Goal: Task Accomplishment & Management: Manage account settings

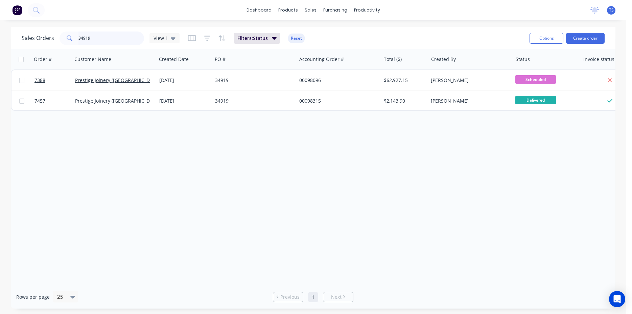
click at [97, 38] on input "34919" at bounding box center [112, 38] width 66 height 14
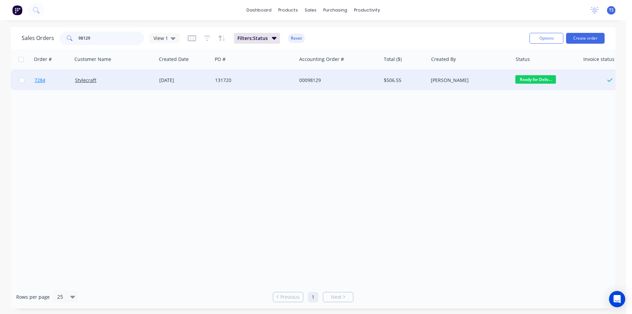
type input "98129"
click at [49, 88] on link "7284" at bounding box center [55, 80] width 41 height 20
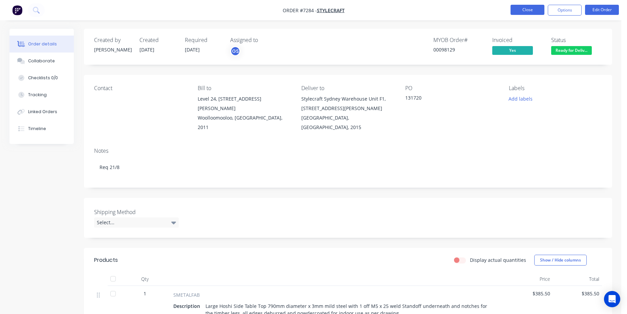
click at [525, 9] on button "Close" at bounding box center [527, 10] width 34 height 10
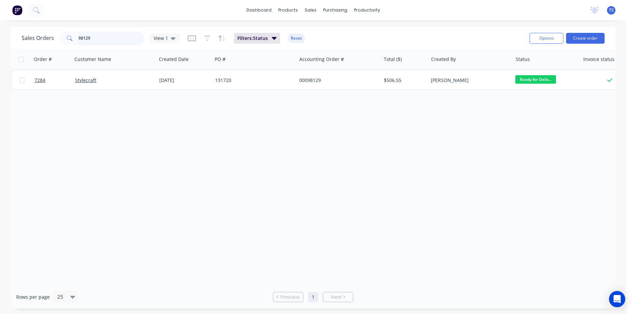
click at [92, 41] on input "98129" at bounding box center [112, 38] width 66 height 14
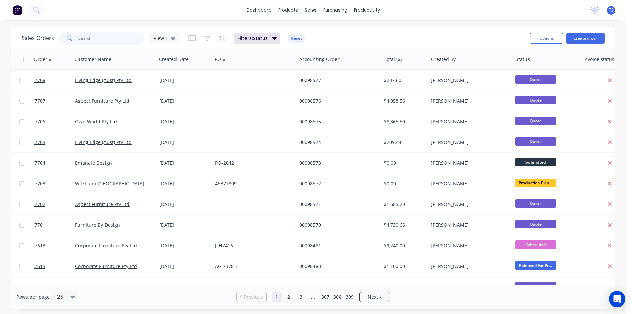
click at [115, 45] on input "text" at bounding box center [112, 38] width 66 height 14
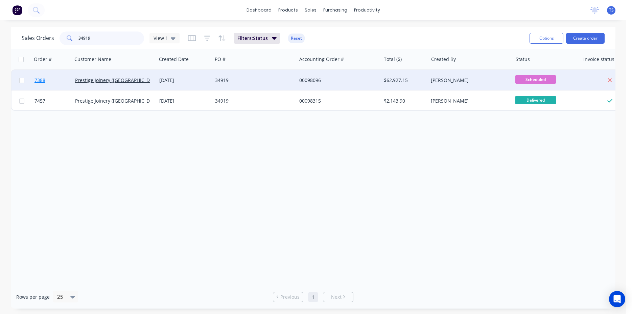
type input "34919"
click at [44, 85] on link "7388" at bounding box center [55, 80] width 41 height 20
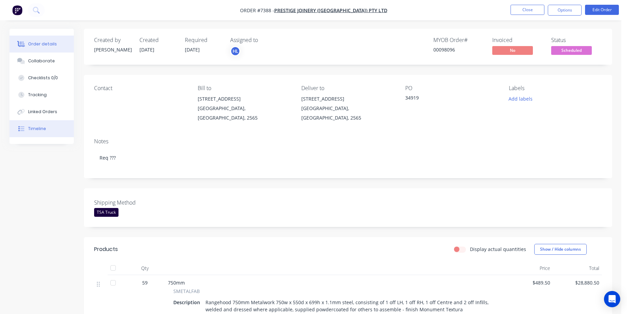
click at [48, 131] on button "Timeline" at bounding box center [41, 128] width 64 height 17
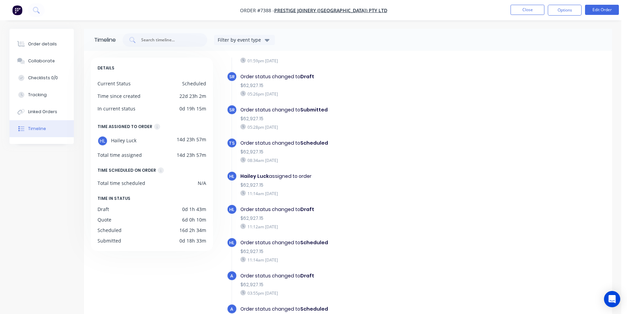
scroll to position [320, 0]
click at [46, 65] on button "Collaborate" at bounding box center [41, 60] width 64 height 17
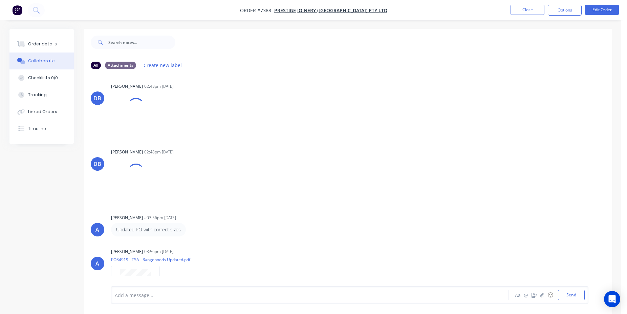
scroll to position [160, 0]
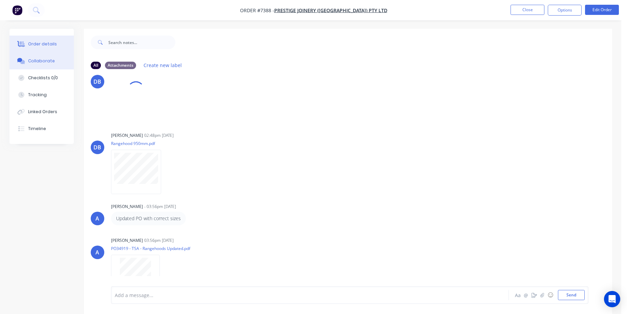
click at [49, 42] on div "Order details" at bounding box center [42, 44] width 29 height 6
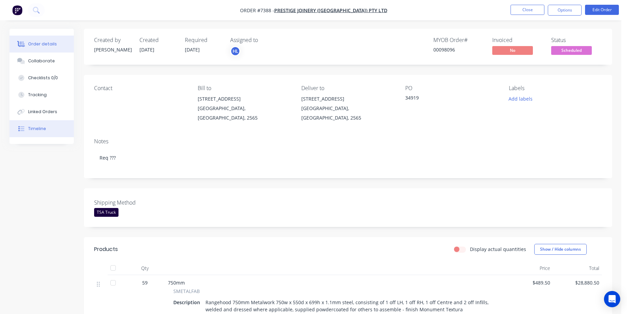
click at [47, 130] on button "Timeline" at bounding box center [41, 128] width 64 height 17
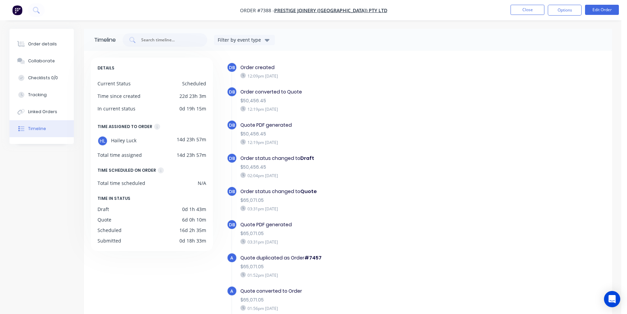
scroll to position [270, 0]
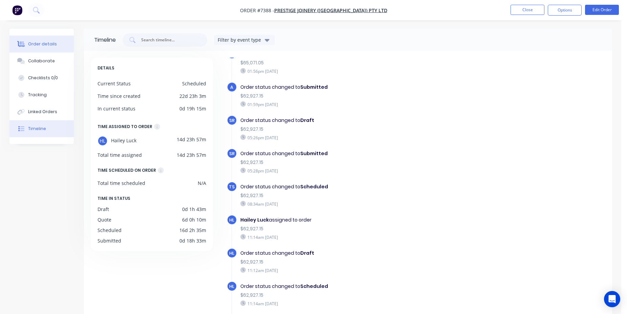
click at [55, 42] on button "Order details" at bounding box center [41, 44] width 64 height 17
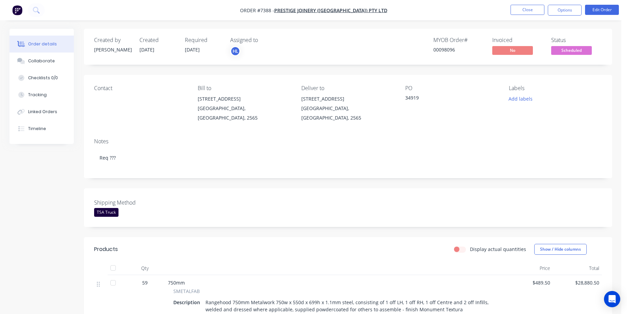
click at [523, 9] on button "Close" at bounding box center [527, 10] width 34 height 10
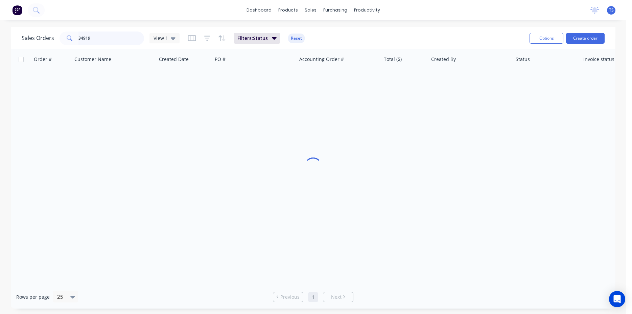
click at [117, 37] on input "34919" at bounding box center [112, 38] width 66 height 14
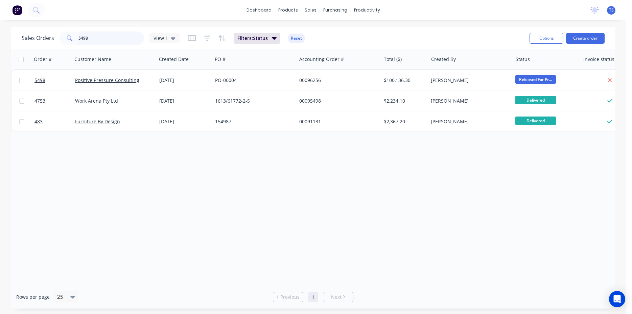
click at [128, 40] on input "5498" at bounding box center [112, 38] width 66 height 14
type input "6698"
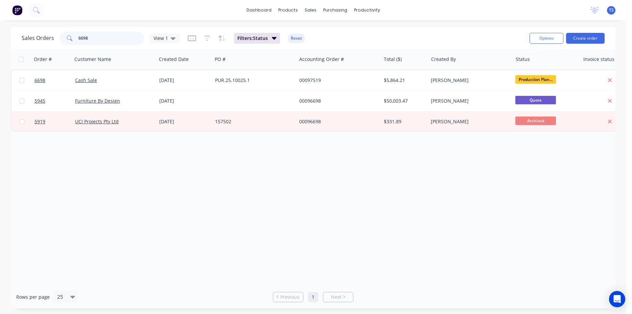
click at [121, 36] on input "6698" at bounding box center [112, 38] width 66 height 14
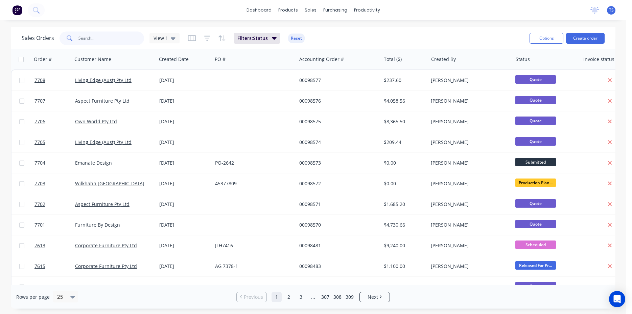
click at [106, 37] on input "text" at bounding box center [112, 38] width 66 height 14
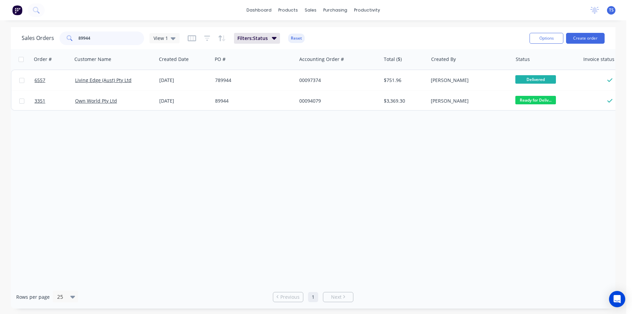
click at [103, 39] on input "89944" at bounding box center [112, 38] width 66 height 14
paste input "4501099582"
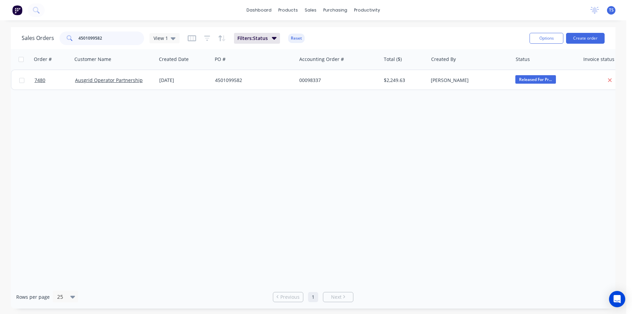
click at [108, 42] on input "4501099582" at bounding box center [112, 38] width 66 height 14
paste input "996"
type input "4501099996"
drag, startPoint x: 82, startPoint y: 37, endPoint x: -17, endPoint y: 36, distance: 99.2
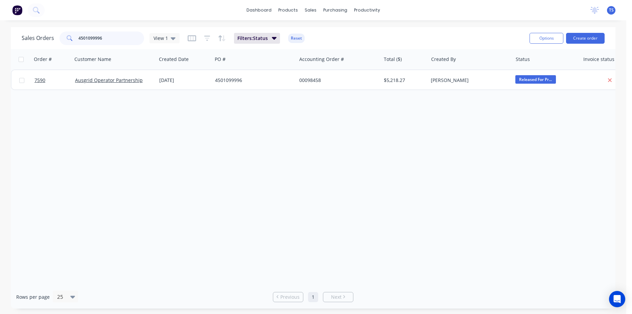
click at [79, 36] on input "4501099996" at bounding box center [112, 38] width 66 height 14
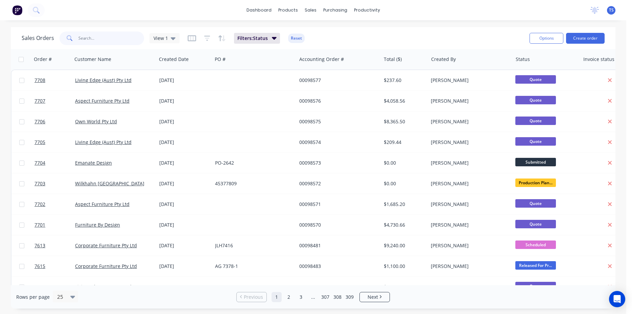
paste input "2223-62290-2-S"
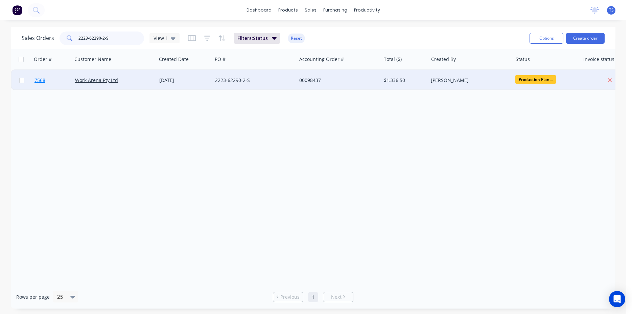
type input "2223-62290-2-S"
click at [41, 84] on link "7568" at bounding box center [55, 80] width 41 height 20
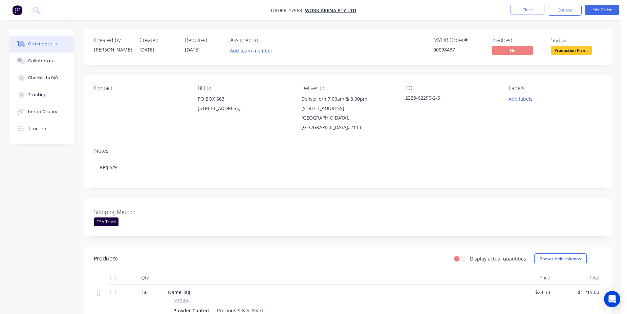
click at [444, 47] on div "00098437" at bounding box center [458, 49] width 51 height 7
click at [357, 176] on div "Notes Req 5/9" at bounding box center [348, 164] width 528 height 45
click at [441, 54] on div "MYOB Order # 00098437" at bounding box center [458, 47] width 51 height 20
click at [442, 48] on div "00098437" at bounding box center [458, 49] width 51 height 7
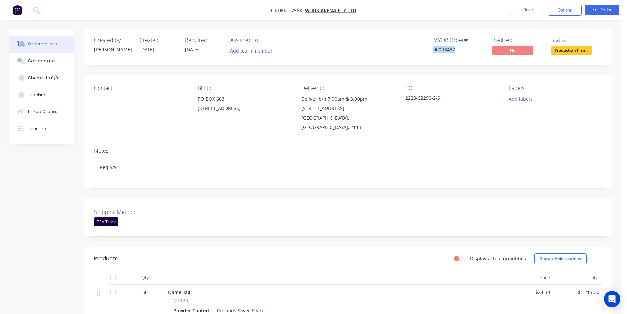
click at [442, 48] on div "00098437" at bounding box center [458, 49] width 51 height 7
copy div "00098437"
click at [517, 9] on button "Close" at bounding box center [527, 10] width 34 height 10
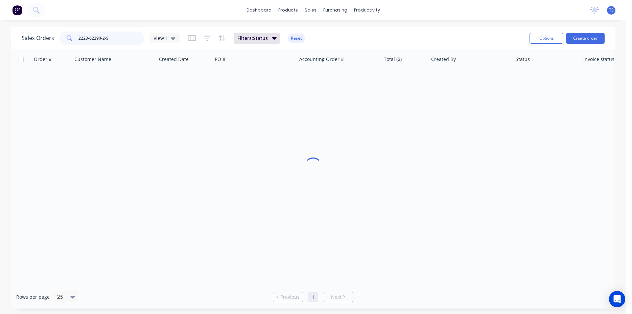
drag, startPoint x: 128, startPoint y: 41, endPoint x: -17, endPoint y: 46, distance: 145.6
click at [79, 45] on input "2223-62290-2-S" at bounding box center [112, 38] width 66 height 14
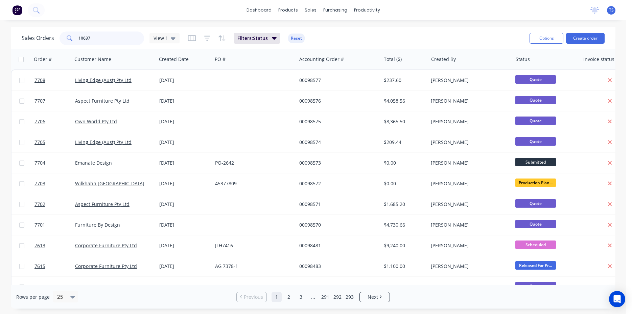
type input "106377"
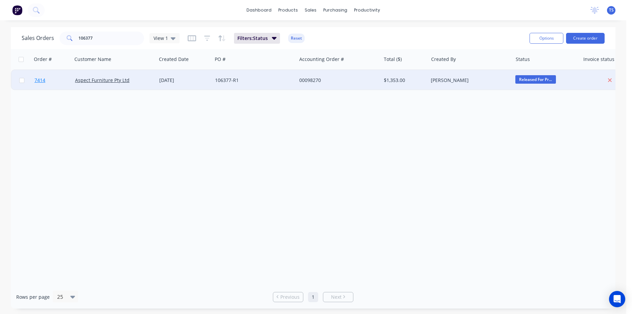
click at [40, 82] on span "7414" at bounding box center [40, 80] width 11 height 7
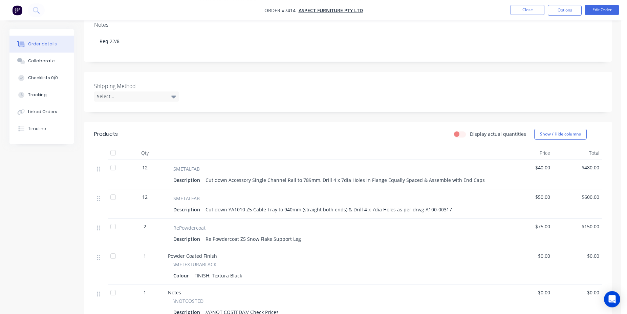
scroll to position [104, 0]
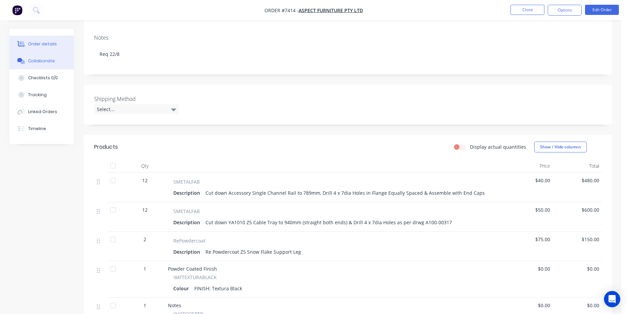
click at [47, 67] on button "Collaborate" at bounding box center [41, 60] width 64 height 17
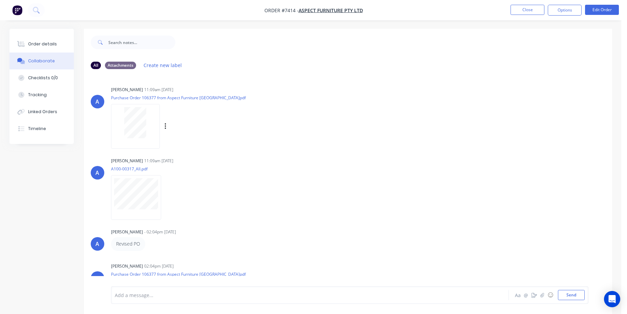
scroll to position [42, 0]
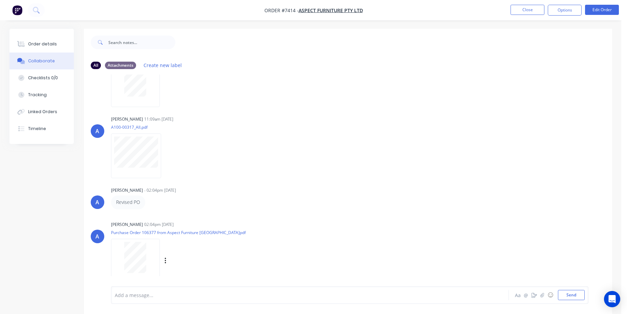
click at [147, 246] on div at bounding box center [135, 257] width 43 height 31
click at [27, 43] on button "Order details" at bounding box center [41, 44] width 64 height 17
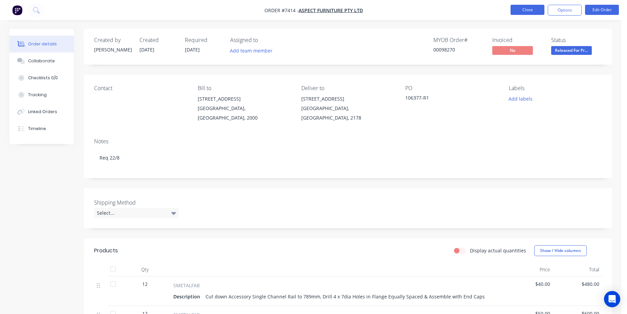
click at [513, 10] on button "Close" at bounding box center [527, 10] width 34 height 10
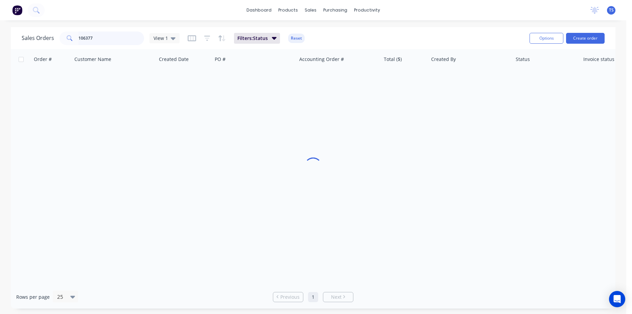
click at [105, 37] on input "106377" at bounding box center [112, 38] width 66 height 14
type input "98257"
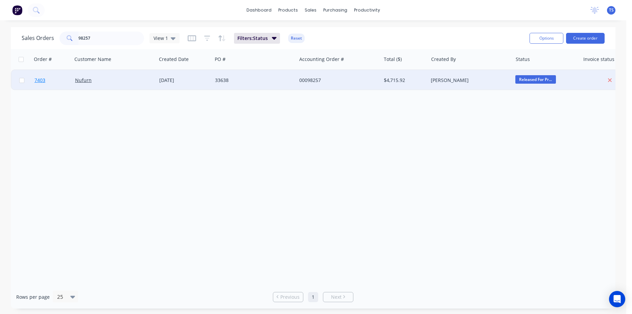
click at [42, 75] on link "7403" at bounding box center [55, 80] width 41 height 20
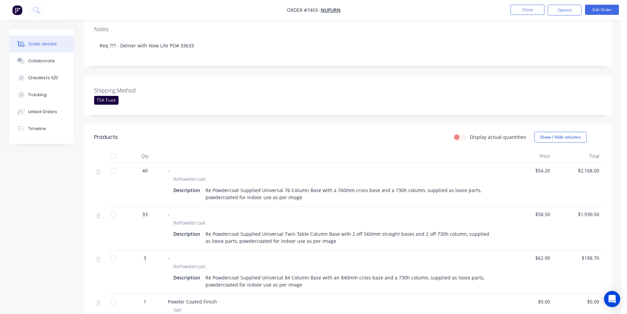
scroll to position [207, 0]
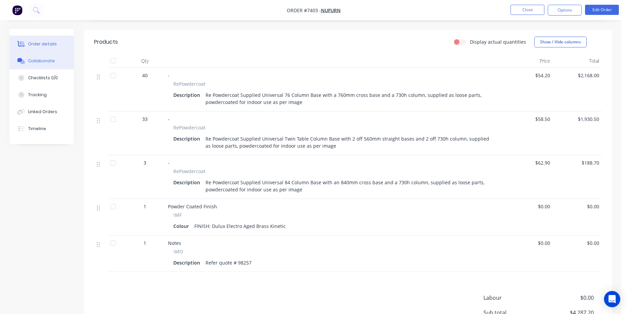
click at [58, 60] on button "Collaborate" at bounding box center [41, 60] width 64 height 17
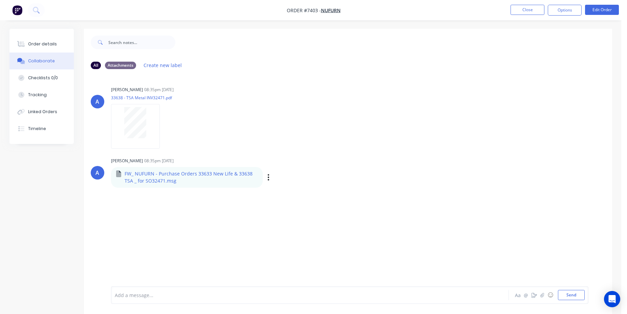
click at [273, 177] on div "Labels Download" at bounding box center [303, 177] width 76 height 10
click at [269, 178] on div "Labels Download" at bounding box center [303, 177] width 76 height 10
click at [266, 177] on div "Labels Download" at bounding box center [303, 177] width 76 height 10
click at [267, 177] on button "button" at bounding box center [268, 177] width 3 height 10
click at [309, 196] on button "Download" at bounding box center [313, 194] width 76 height 15
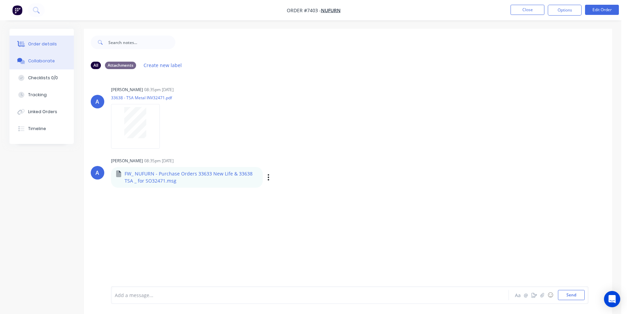
click at [31, 43] on div "Order details" at bounding box center [42, 44] width 29 height 6
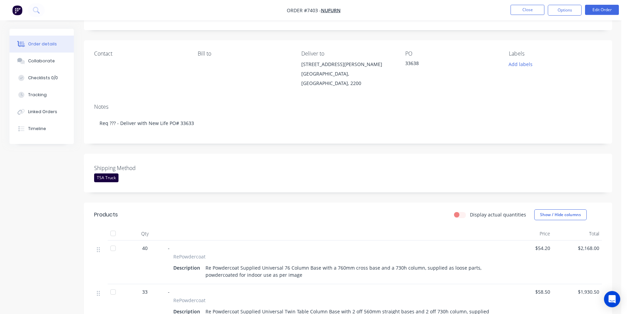
scroll to position [104, 0]
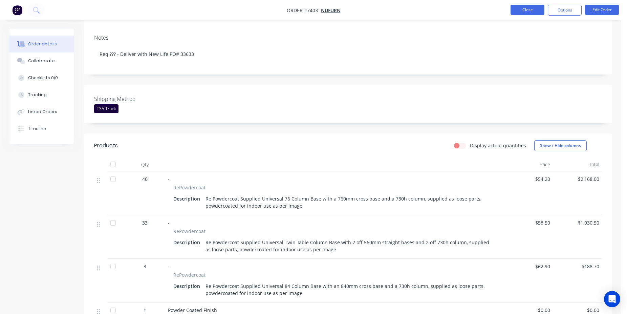
click at [528, 11] on button "Close" at bounding box center [527, 10] width 34 height 10
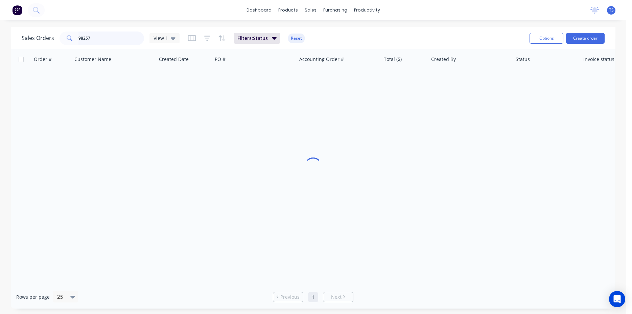
click at [118, 40] on input "98257" at bounding box center [112, 38] width 66 height 14
type input "98337"
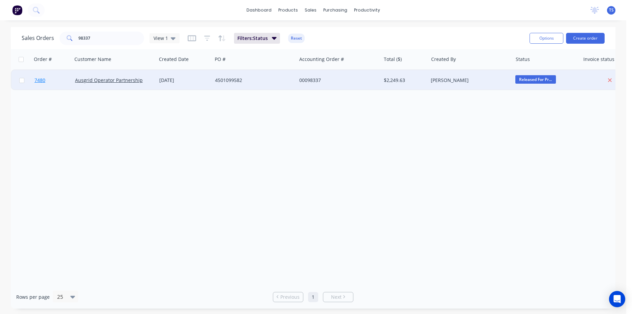
click at [44, 83] on span "7480" at bounding box center [40, 80] width 11 height 7
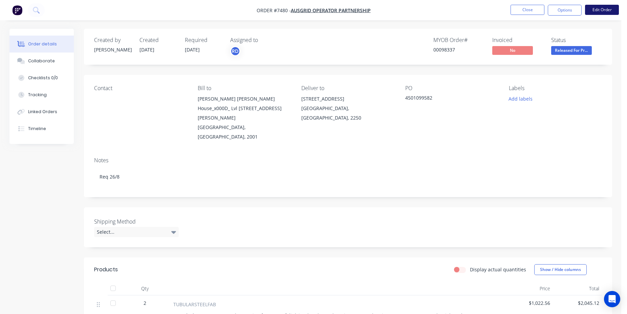
click at [588, 13] on button "Edit Order" at bounding box center [602, 10] width 34 height 10
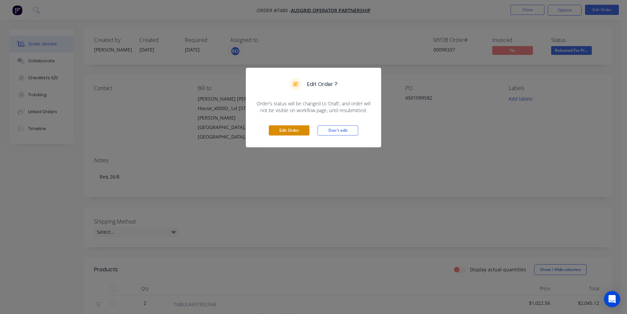
click at [285, 132] on button "Edit Order" at bounding box center [289, 130] width 41 height 10
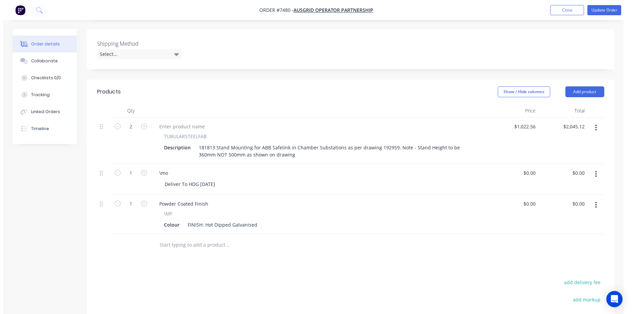
scroll to position [276, 0]
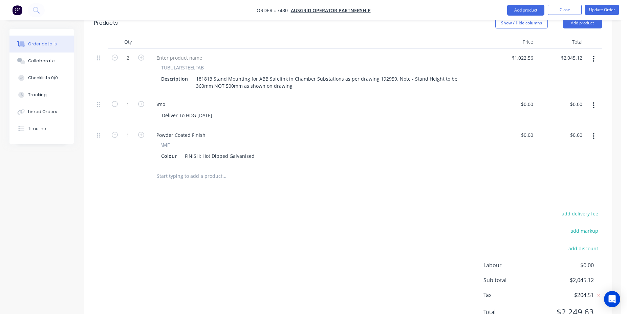
click at [188, 165] on div at bounding box center [270, 176] width 244 height 22
click at [188, 169] on input "text" at bounding box center [223, 176] width 135 height 14
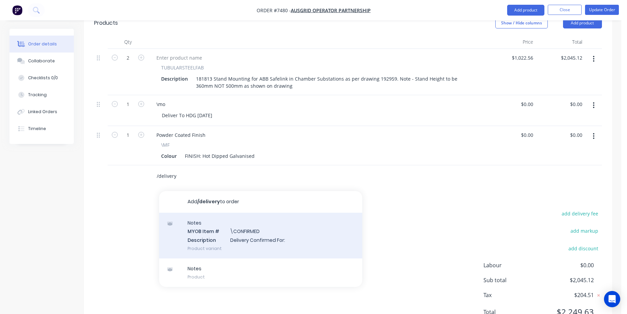
type input "/delivery"
click at [231, 212] on div "Notes MYOB Item # \CONFIRMED Description Delivery Confirmed For: Product variant" at bounding box center [260, 235] width 203 height 46
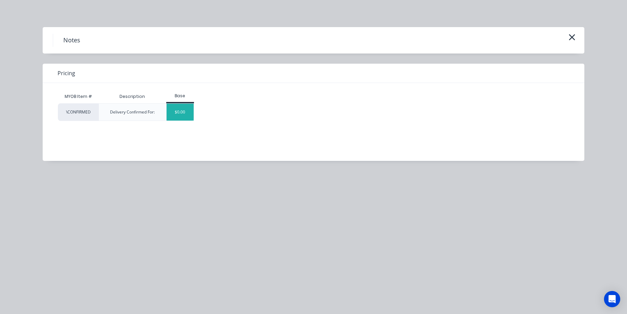
click at [184, 115] on div "$0.00" at bounding box center [179, 112] width 27 height 17
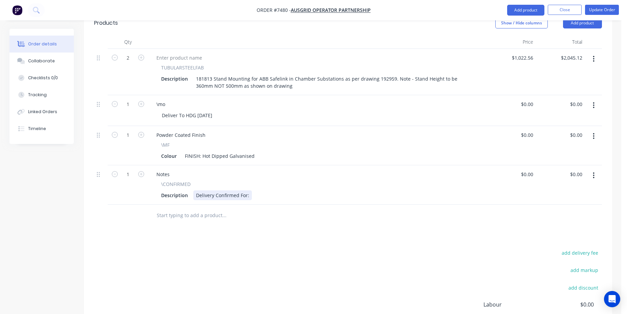
click at [248, 190] on div "Delivery Confirmed For:" at bounding box center [222, 195] width 59 height 10
click at [602, 12] on button "Update Order" at bounding box center [602, 10] width 34 height 10
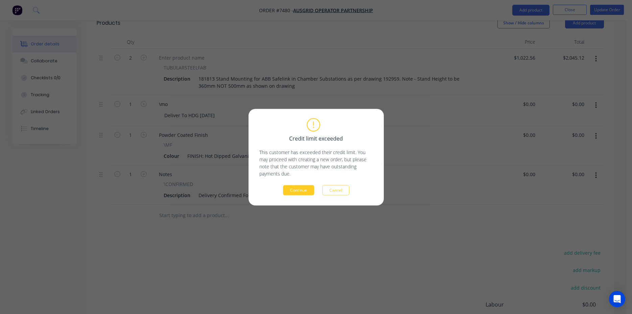
click at [297, 194] on button "Continue" at bounding box center [298, 190] width 31 height 10
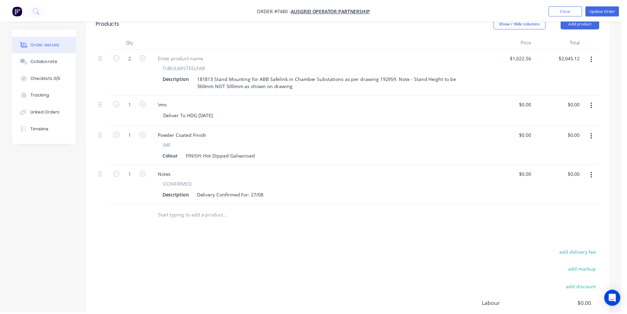
scroll to position [223, 0]
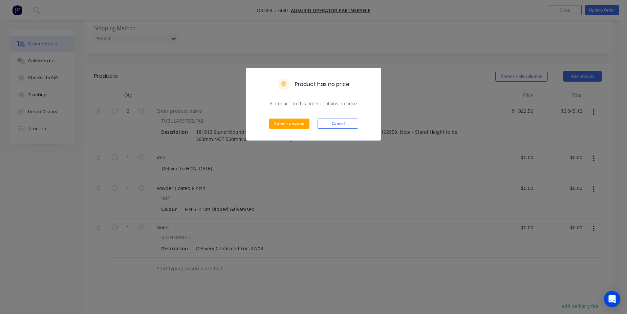
click at [275, 131] on div "Submit anyway Cancel" at bounding box center [313, 123] width 135 height 33
click at [283, 126] on button "Submit anyway" at bounding box center [289, 123] width 41 height 10
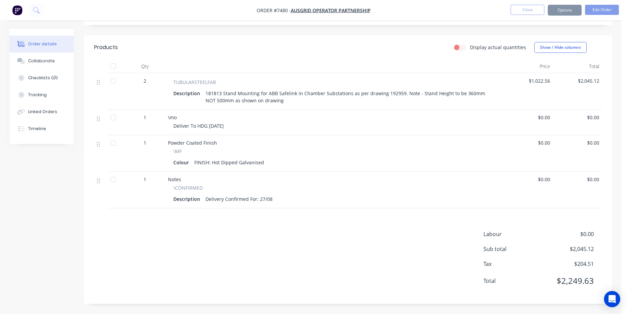
scroll to position [203, 0]
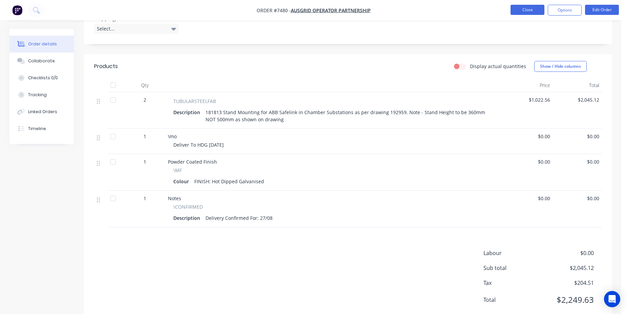
click at [534, 11] on button "Close" at bounding box center [527, 10] width 34 height 10
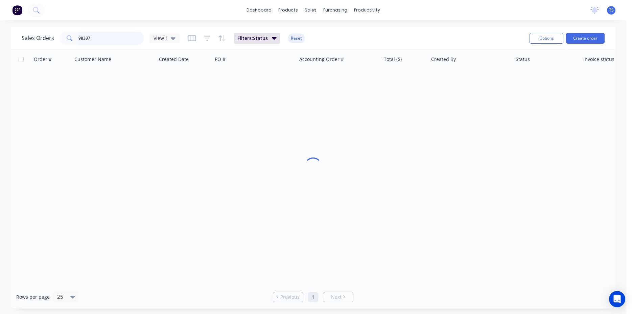
click at [119, 41] on input "98337" at bounding box center [112, 38] width 66 height 14
type input "98458"
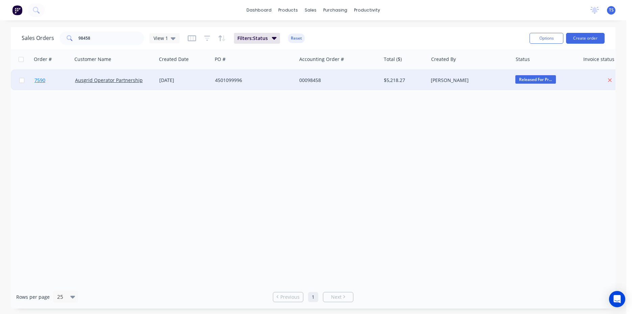
click at [37, 86] on link "7590" at bounding box center [55, 80] width 41 height 20
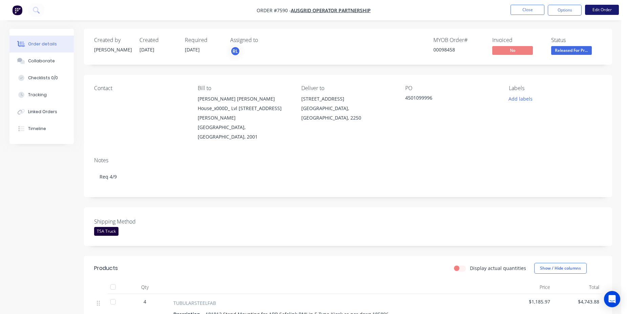
click at [597, 12] on button "Edit Order" at bounding box center [602, 10] width 34 height 10
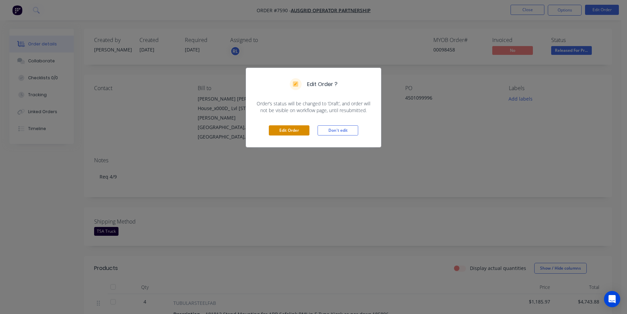
drag, startPoint x: 256, startPoint y: 134, endPoint x: 279, endPoint y: 129, distance: 23.8
click at [270, 131] on div "Edit Order Don't edit" at bounding box center [313, 130] width 135 height 33
click at [279, 129] on button "Edit Order" at bounding box center [289, 130] width 41 height 10
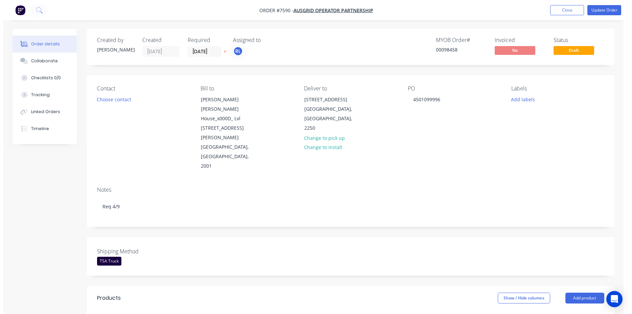
scroll to position [242, 0]
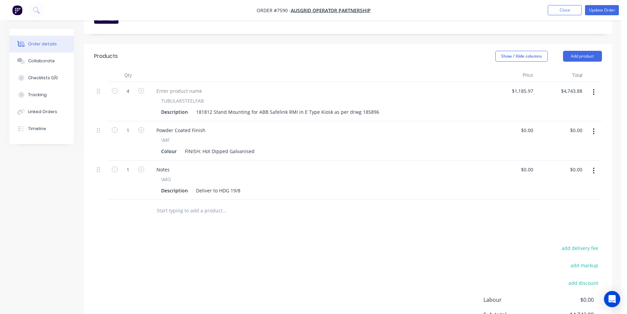
click at [191, 204] on input "text" at bounding box center [223, 211] width 135 height 14
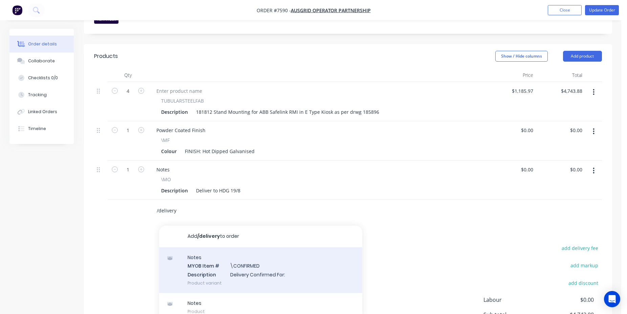
type input "/delivery"
click at [264, 247] on div "Notes MYOB Item # \CONFIRMED Description Delivery Confirmed For: Product variant" at bounding box center [260, 270] width 203 height 46
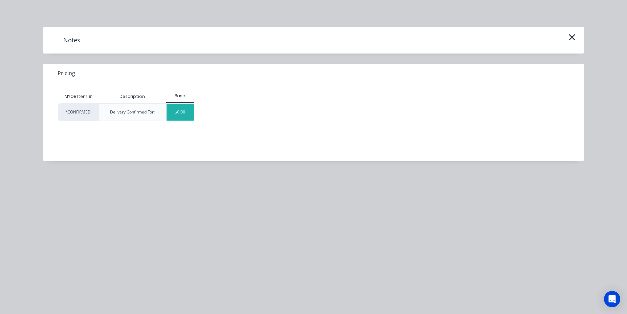
click at [181, 116] on div "$0.00" at bounding box center [179, 112] width 27 height 17
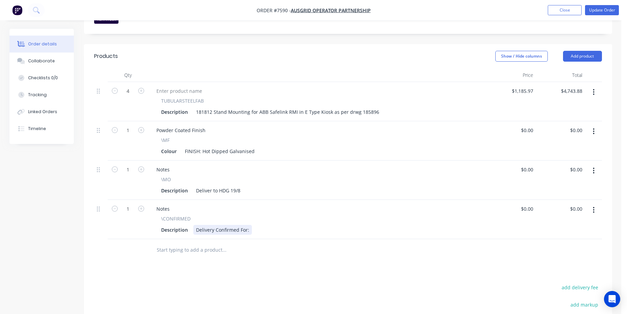
click at [249, 225] on div "Delivery Confirmed For:" at bounding box center [222, 230] width 59 height 10
click at [601, 13] on button "Update Order" at bounding box center [602, 10] width 34 height 10
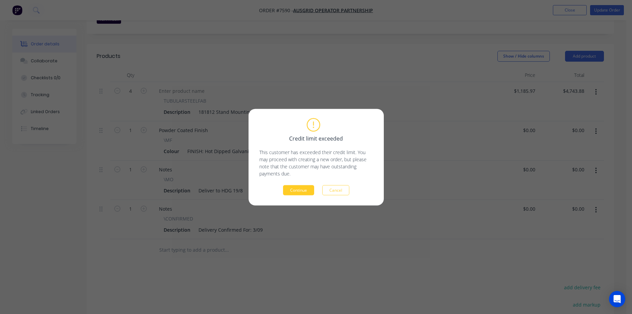
drag, startPoint x: 319, startPoint y: 179, endPoint x: 307, endPoint y: 188, distance: 15.8
click at [319, 180] on div "Credit limit exceeded This customer has exceeded their credit limit. You may pr…" at bounding box center [317, 157] width 114 height 76
click at [299, 192] on button "Continue" at bounding box center [298, 190] width 31 height 10
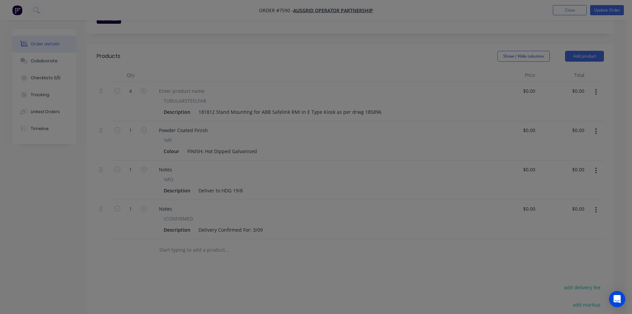
type input "$1,185.97"
type input "$4,743.88"
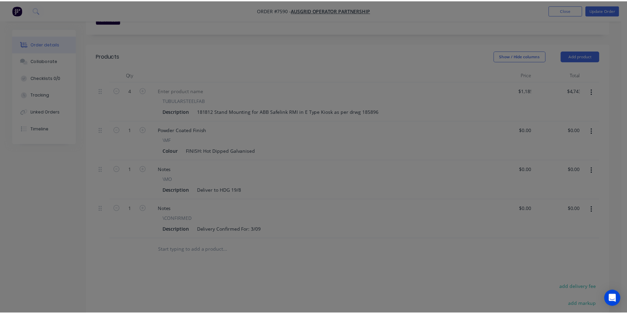
scroll to position [233, 0]
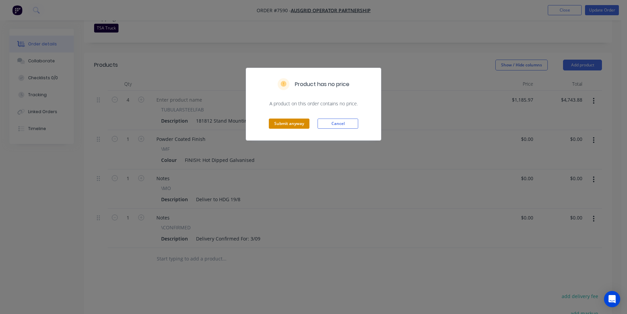
drag, startPoint x: 268, startPoint y: 125, endPoint x: 271, endPoint y: 125, distance: 3.7
click at [269, 125] on div "Submit anyway Cancel" at bounding box center [313, 123] width 135 height 33
click at [274, 125] on button "Submit anyway" at bounding box center [289, 123] width 41 height 10
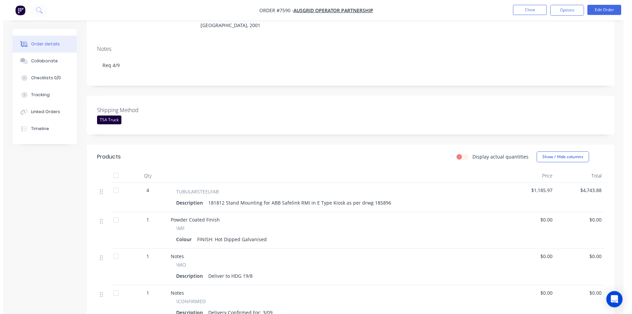
scroll to position [0, 0]
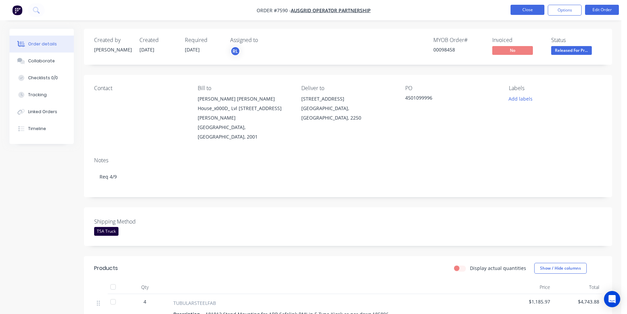
click at [520, 12] on button "Close" at bounding box center [527, 10] width 34 height 10
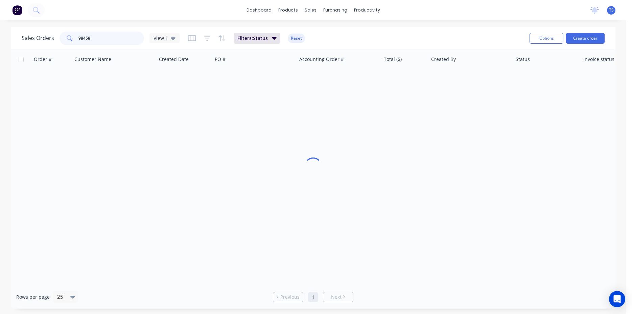
click at [116, 39] on input "98458" at bounding box center [112, 38] width 66 height 14
click at [111, 36] on input "98458" at bounding box center [112, 38] width 66 height 14
type input "98437"
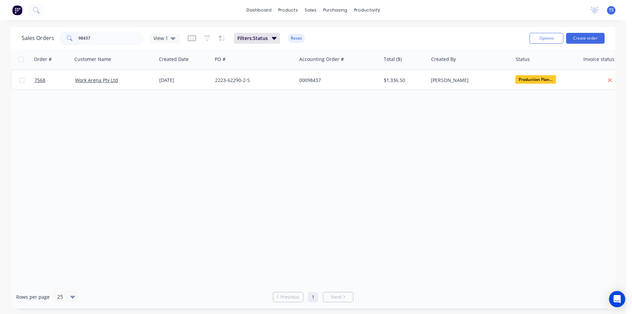
click at [44, 88] on link "7568" at bounding box center [55, 80] width 41 height 20
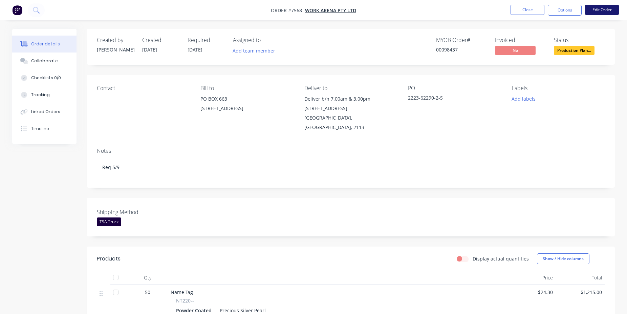
click at [595, 12] on button "Edit Order" at bounding box center [602, 10] width 34 height 10
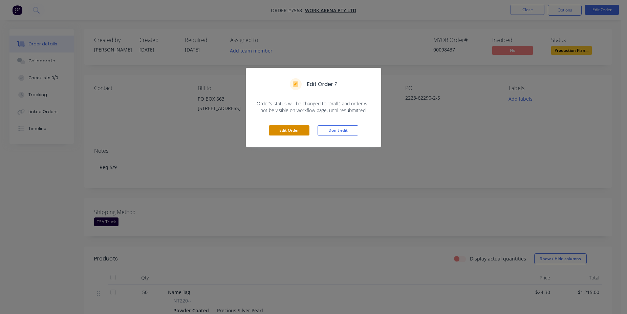
click at [278, 129] on button "Edit Order" at bounding box center [289, 130] width 41 height 10
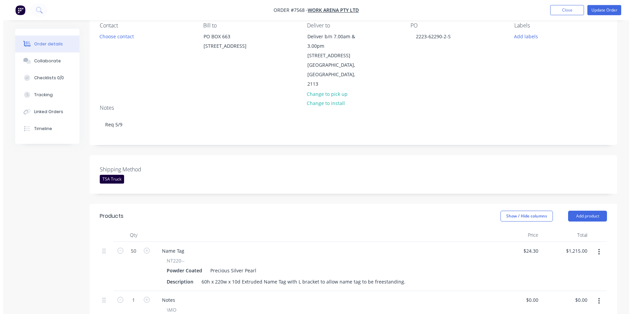
scroll to position [207, 0]
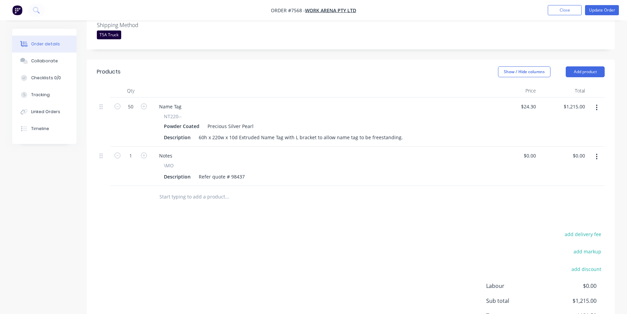
click at [191, 198] on div "Products Show / Hide columns Add product Qty Price Total 50 Name Tag NT220-- Po…" at bounding box center [351, 208] width 528 height 296
click at [191, 190] on input "text" at bounding box center [226, 197] width 135 height 14
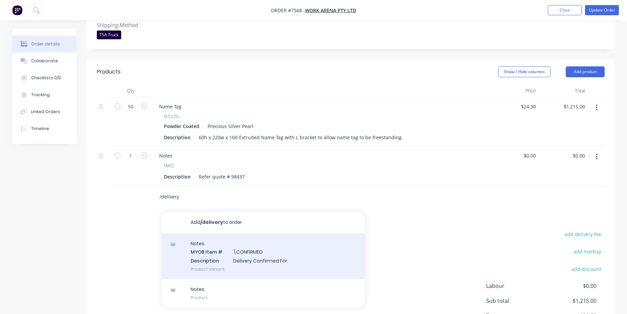
type input "/delivery"
click at [296, 241] on div "Notes MYOB Item # \CONFIRMED Description Delivery Confirmed For: Product variant" at bounding box center [263, 256] width 203 height 46
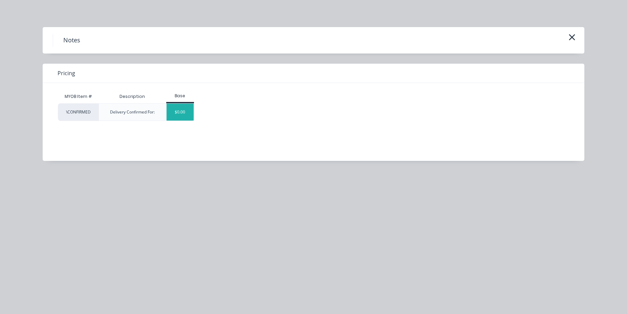
click at [183, 107] on div "$0.00" at bounding box center [179, 112] width 27 height 17
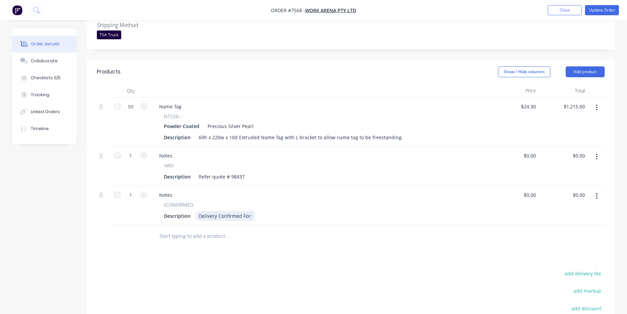
click at [252, 211] on div "Delivery Confirmed For:" at bounding box center [225, 216] width 59 height 10
click at [601, 10] on button "Update Order" at bounding box center [602, 10] width 34 height 10
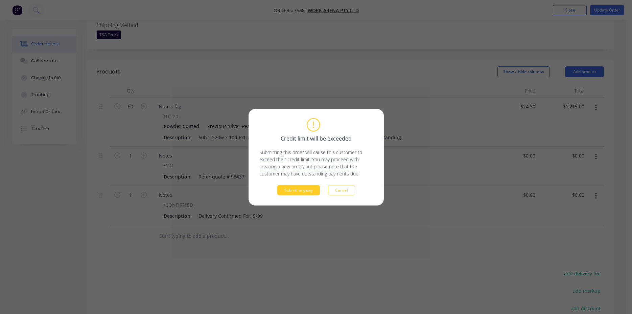
click at [309, 193] on button "Submit anyway" at bounding box center [298, 190] width 43 height 10
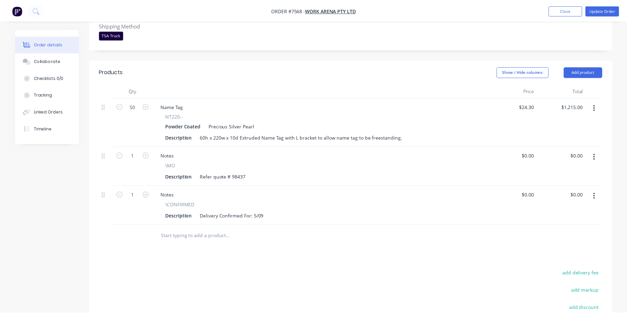
scroll to position [206, 0]
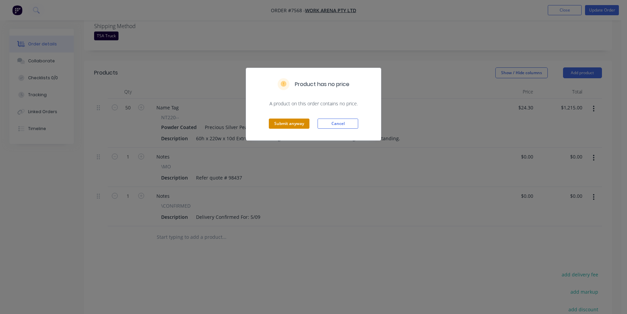
click at [294, 126] on button "Submit anyway" at bounding box center [289, 123] width 41 height 10
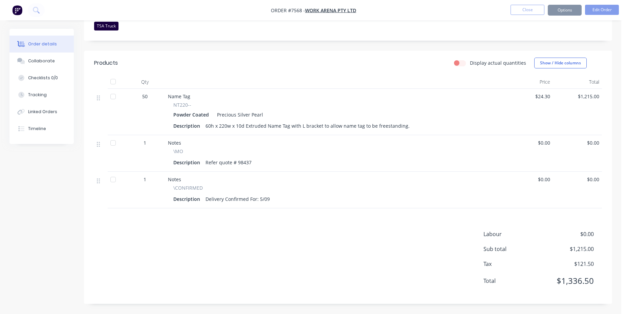
scroll to position [186, 0]
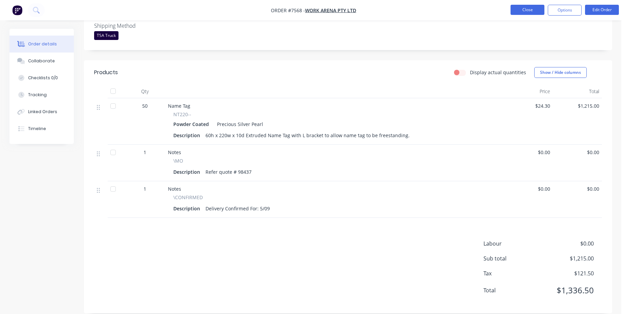
click at [535, 12] on button "Close" at bounding box center [527, 10] width 34 height 10
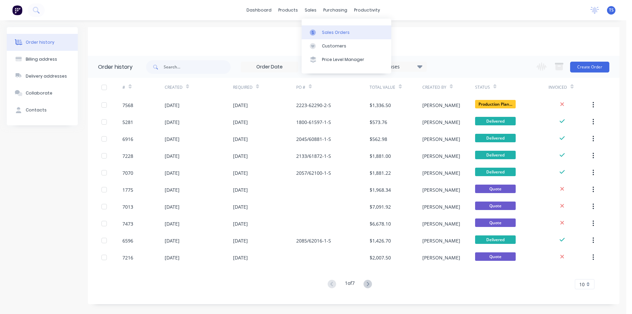
click at [322, 29] on link "Sales Orders" at bounding box center [347, 32] width 90 height 14
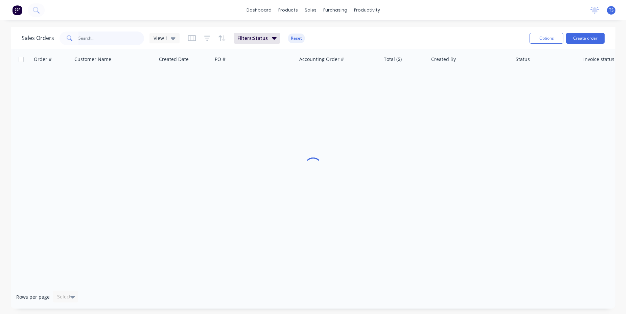
click at [118, 42] on input "text" at bounding box center [112, 38] width 66 height 14
type input "98563"
drag, startPoint x: 114, startPoint y: 38, endPoint x: 13, endPoint y: 39, distance: 101.2
click at [79, 39] on input "98563" at bounding box center [112, 38] width 66 height 14
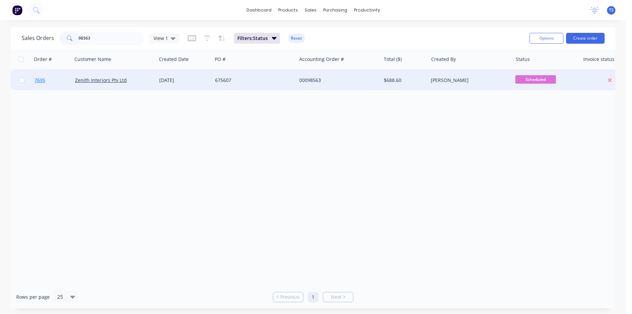
click at [52, 86] on link "7695" at bounding box center [55, 80] width 41 height 20
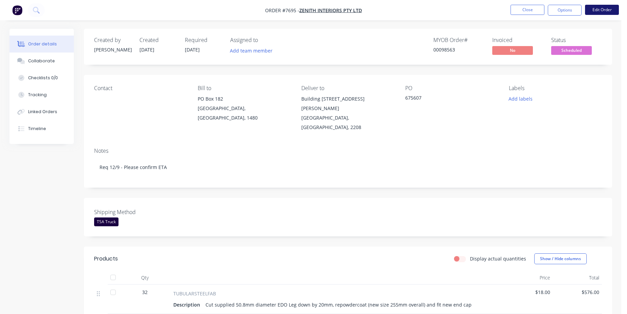
click at [593, 11] on button "Edit Order" at bounding box center [602, 10] width 34 height 10
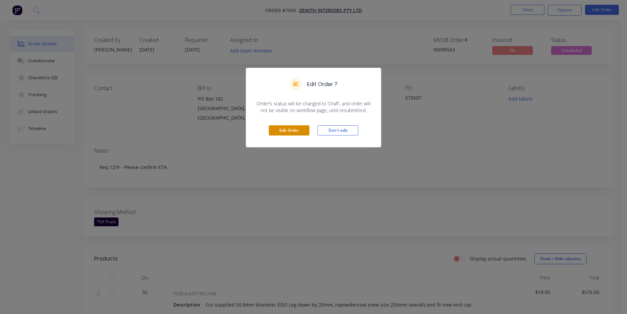
click at [285, 135] on button "Edit Order" at bounding box center [289, 130] width 41 height 10
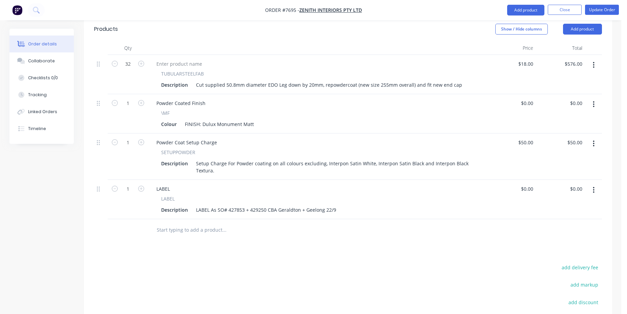
scroll to position [276, 0]
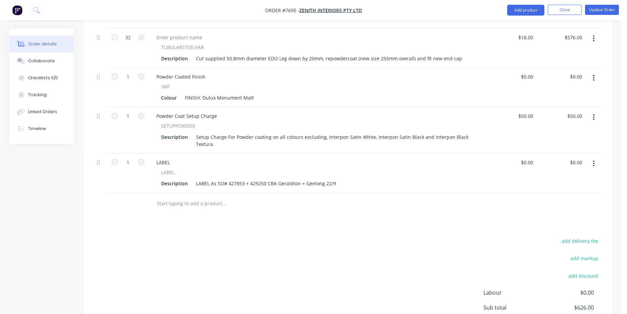
click at [184, 197] on input "text" at bounding box center [223, 204] width 135 height 14
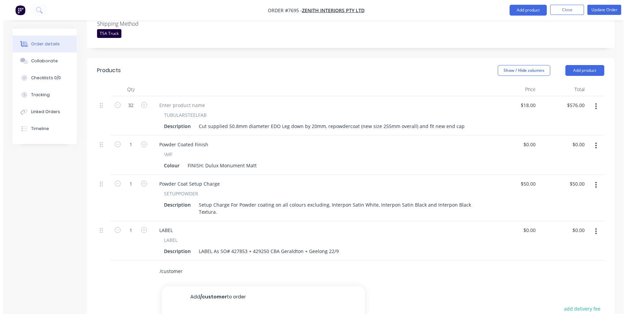
scroll to position [311, 0]
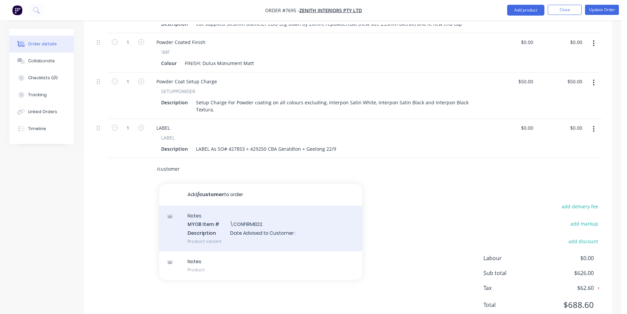
type input "/customer"
click at [255, 205] on div "Notes MYOB Item # \CONFIRMED2 Description Date Advised to Customer : Product va…" at bounding box center [260, 228] width 203 height 46
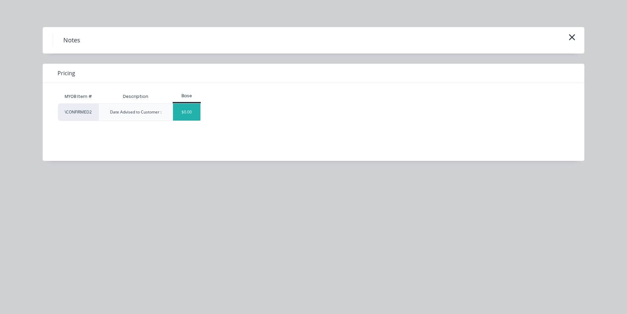
click at [190, 110] on div "$0.00" at bounding box center [186, 112] width 27 height 17
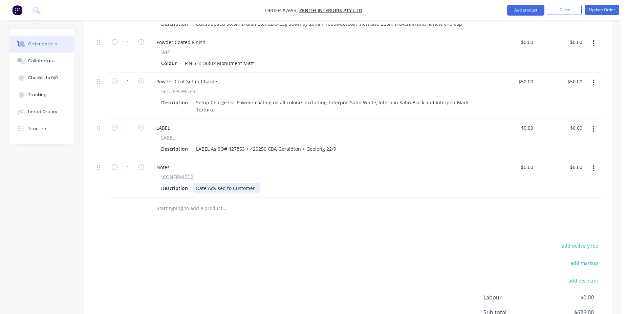
click at [251, 183] on div "Date Advised to Customer :" at bounding box center [226, 188] width 67 height 10
click at [257, 183] on div "Date Advised to Customer :" at bounding box center [226, 188] width 67 height 10
click at [595, 8] on button "Update Order" at bounding box center [602, 10] width 34 height 10
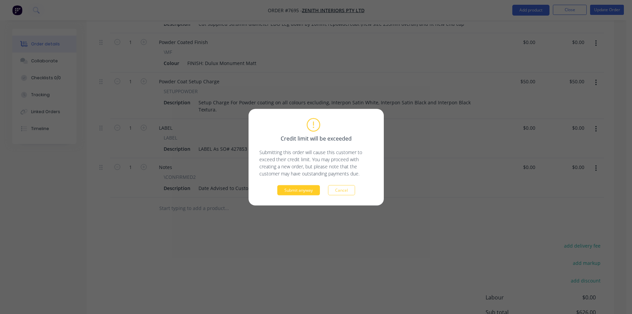
click at [310, 187] on button "Submit anyway" at bounding box center [298, 190] width 43 height 10
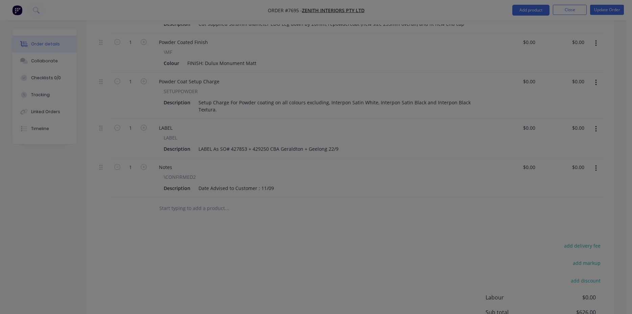
type input "$18.00"
type input "$576.00"
type input "$50.00"
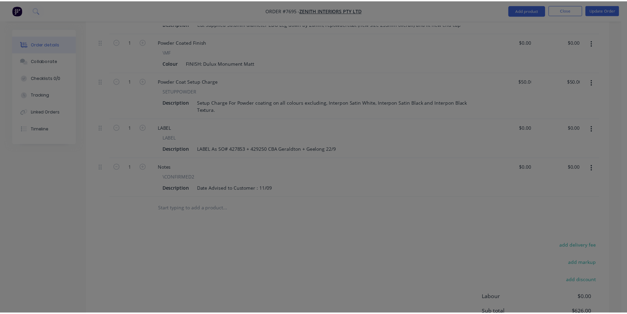
scroll to position [253, 0]
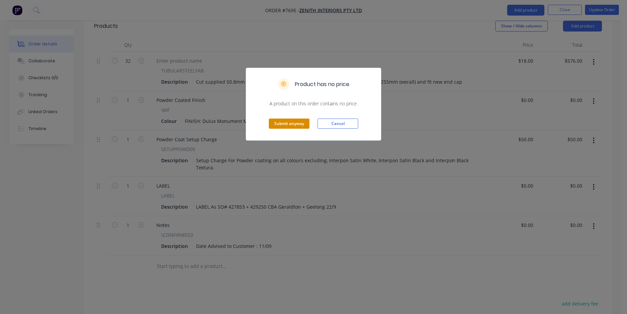
drag, startPoint x: 293, startPoint y: 120, endPoint x: 295, endPoint y: 127, distance: 7.0
click at [294, 123] on div "Submit anyway Cancel" at bounding box center [313, 123] width 135 height 33
click at [295, 127] on button "Submit anyway" at bounding box center [289, 123] width 41 height 10
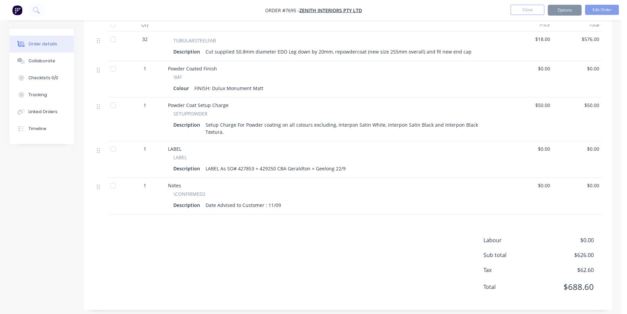
scroll to position [236, 0]
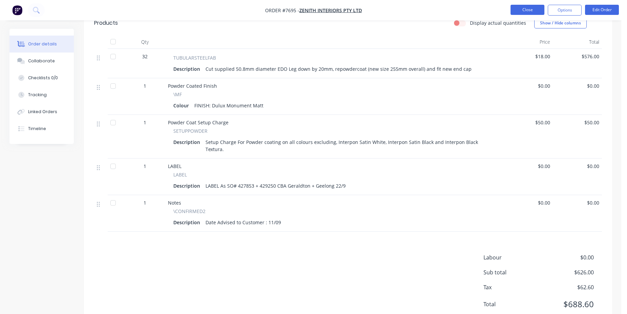
click at [524, 12] on button "Close" at bounding box center [527, 10] width 34 height 10
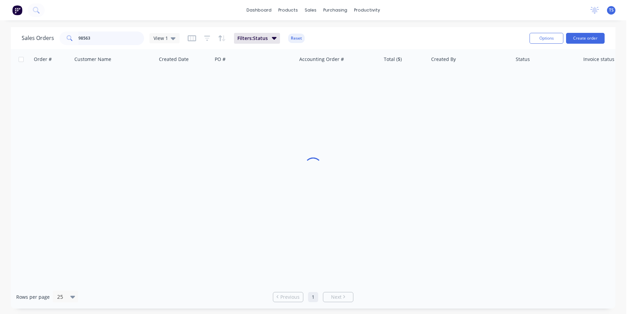
click at [110, 39] on input "98563" at bounding box center [112, 38] width 66 height 14
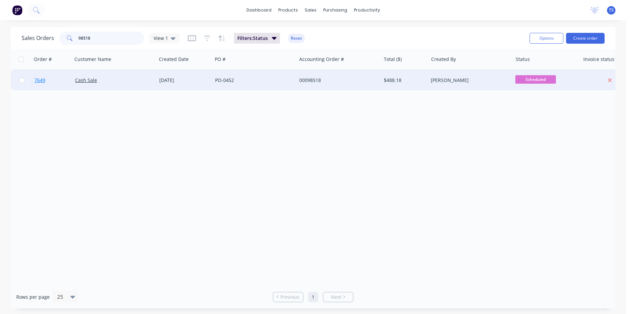
type input "98518"
click at [41, 82] on span "7649" at bounding box center [40, 80] width 11 height 7
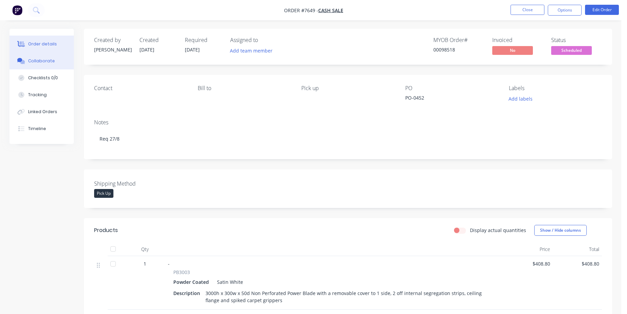
click at [72, 63] on button "Collaborate" at bounding box center [41, 60] width 64 height 17
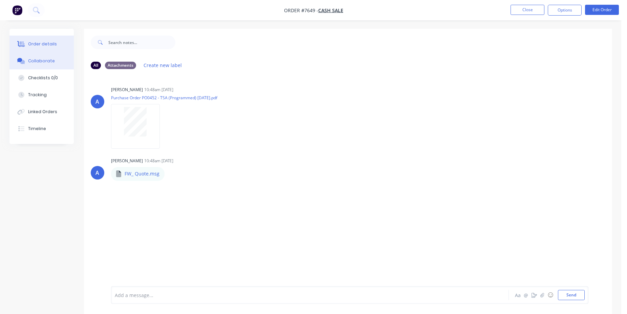
click at [61, 45] on button "Order details" at bounding box center [41, 44] width 64 height 17
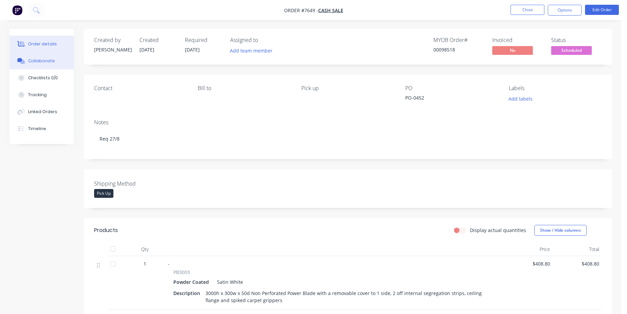
click at [35, 53] on button "Collaborate" at bounding box center [41, 60] width 64 height 17
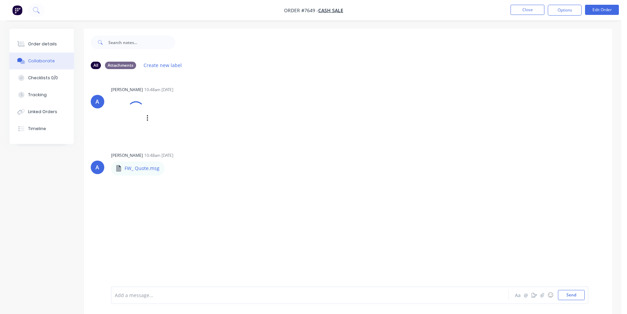
click at [0, 0] on div at bounding box center [0, 0] width 0 height 0
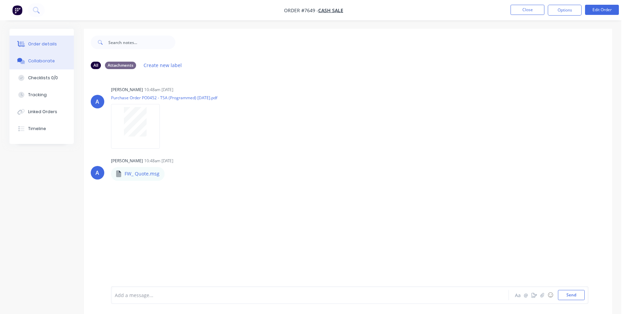
click at [59, 40] on button "Order details" at bounding box center [41, 44] width 64 height 17
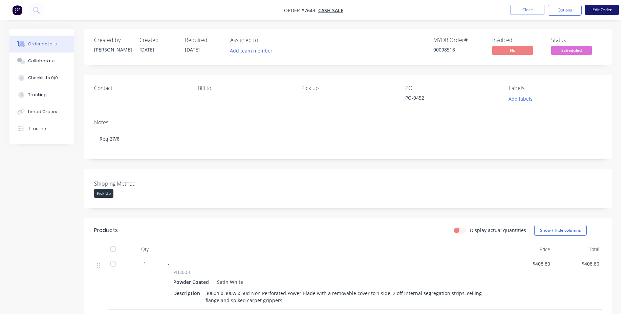
click at [594, 8] on button "Edit Order" at bounding box center [602, 10] width 34 height 10
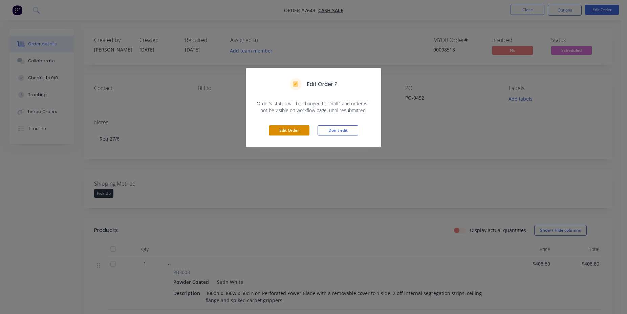
click at [284, 134] on button "Edit Order" at bounding box center [289, 130] width 41 height 10
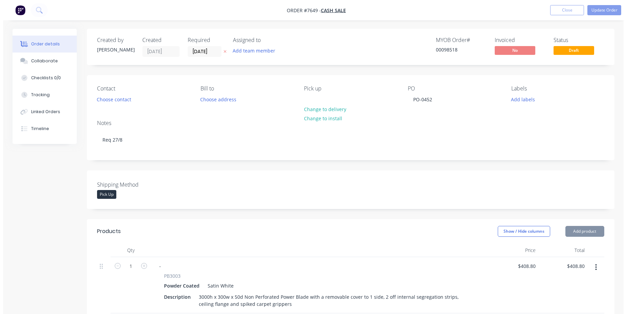
scroll to position [242, 0]
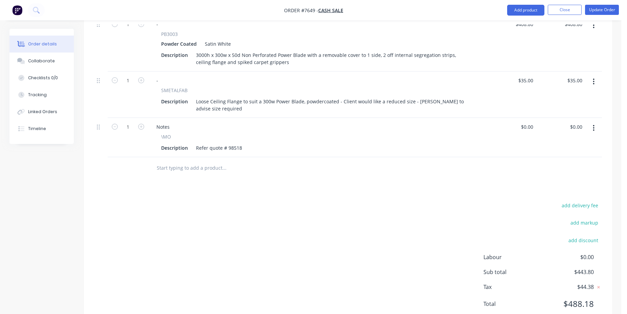
click at [201, 170] on input "text" at bounding box center [223, 168] width 135 height 14
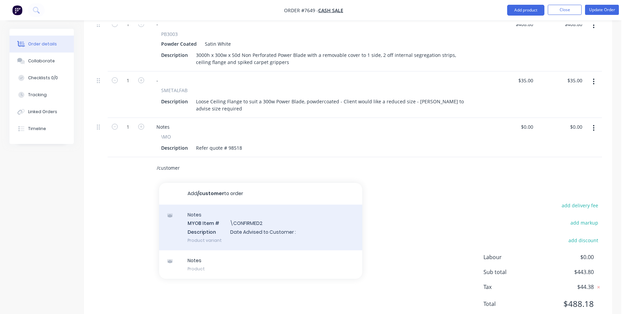
type input "/customer"
click at [246, 212] on div "Notes MYOB Item # \CONFIRMED2 Description Date Advised to Customer : Product va…" at bounding box center [260, 227] width 203 height 46
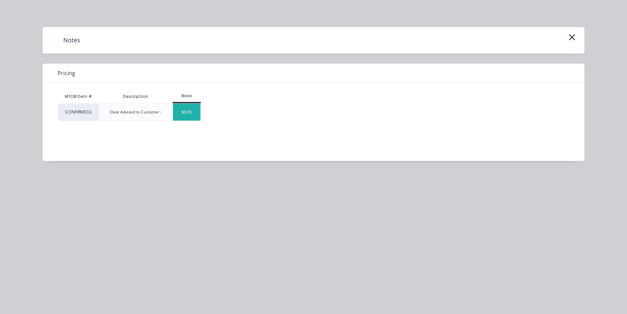
click at [198, 119] on div "$0.00" at bounding box center [186, 112] width 27 height 17
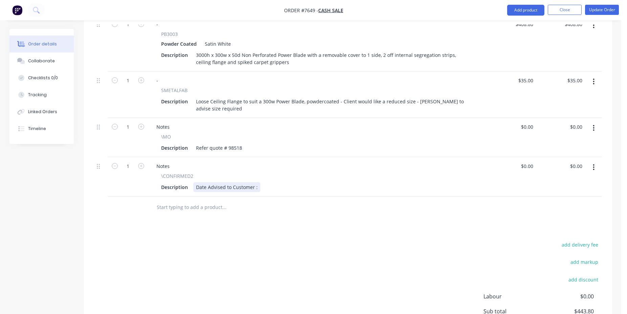
click at [258, 188] on div "Date Advised to Customer :" at bounding box center [226, 187] width 67 height 10
click at [588, 10] on button "Update Order" at bounding box center [602, 10] width 34 height 10
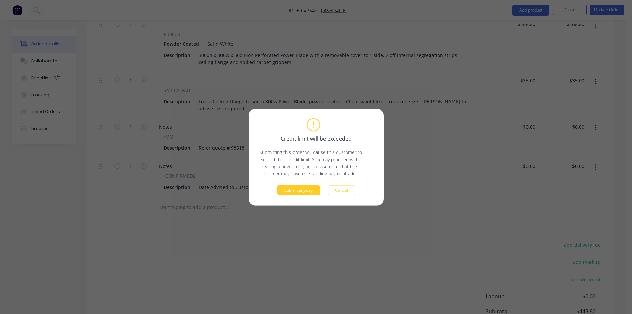
click at [299, 190] on button "Submit anyway" at bounding box center [298, 190] width 43 height 10
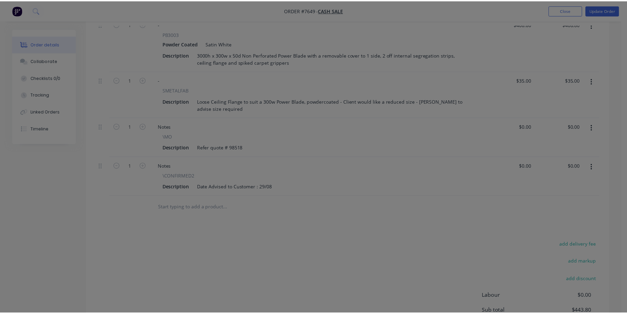
scroll to position [211, 0]
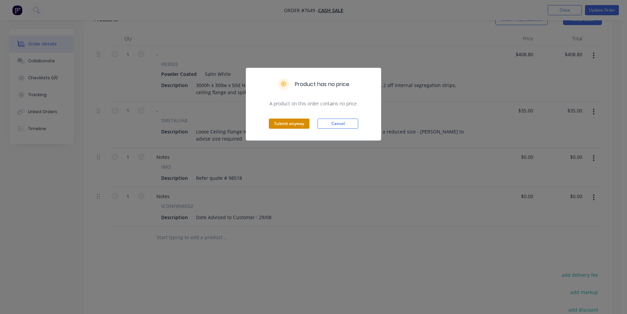
click at [290, 123] on button "Submit anyway" at bounding box center [289, 123] width 41 height 10
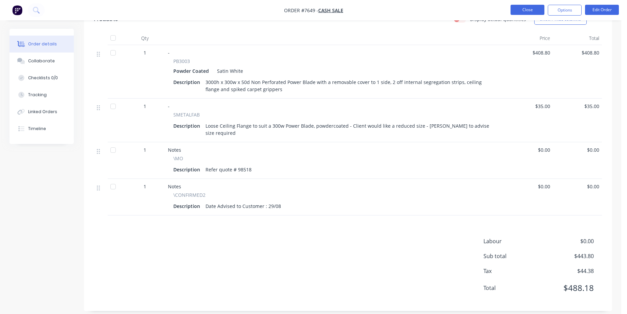
click at [536, 10] on button "Close" at bounding box center [527, 10] width 34 height 10
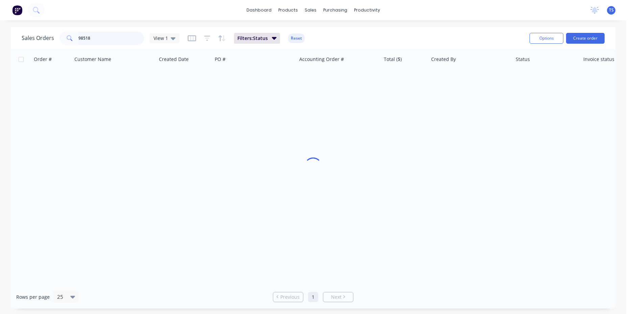
click at [97, 39] on input "98518" at bounding box center [112, 38] width 66 height 14
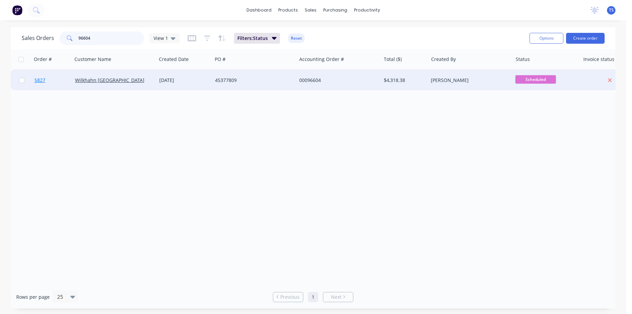
type input "96604"
click at [51, 85] on link "5827" at bounding box center [55, 80] width 41 height 20
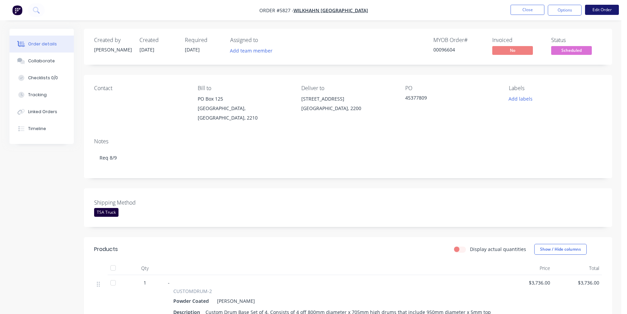
click at [609, 9] on button "Edit Order" at bounding box center [602, 10] width 34 height 10
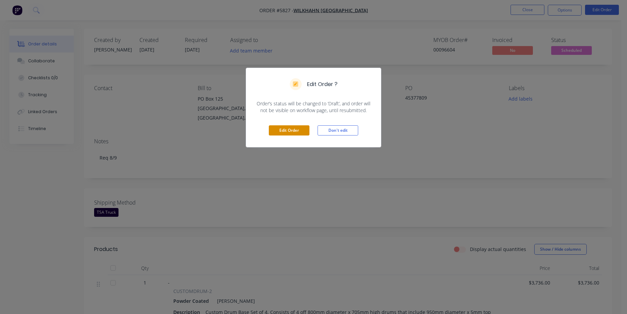
click at [306, 128] on button "Edit Order" at bounding box center [289, 130] width 41 height 10
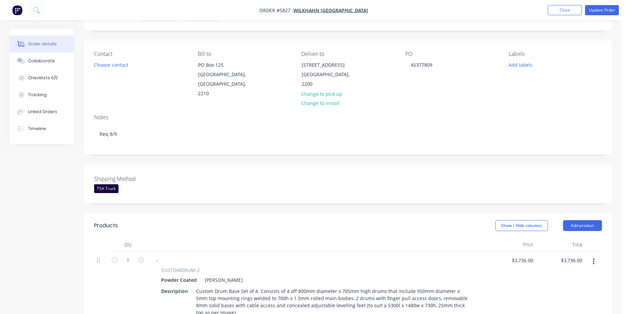
scroll to position [276, 0]
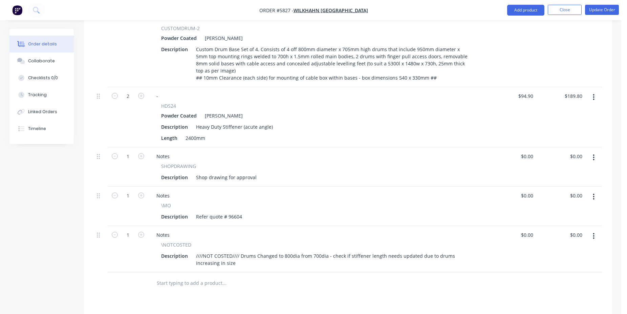
click at [206, 276] on input "text" at bounding box center [223, 283] width 135 height 14
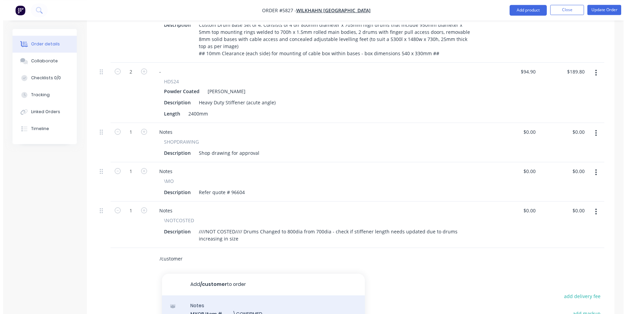
scroll to position [380, 0]
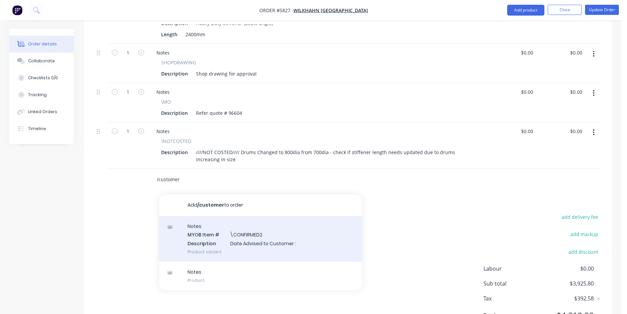
type input "/customer"
click at [282, 216] on div "Notes MYOB Item # \CONFIRMED2 Description Date Advised to Customer : Product va…" at bounding box center [260, 239] width 203 height 46
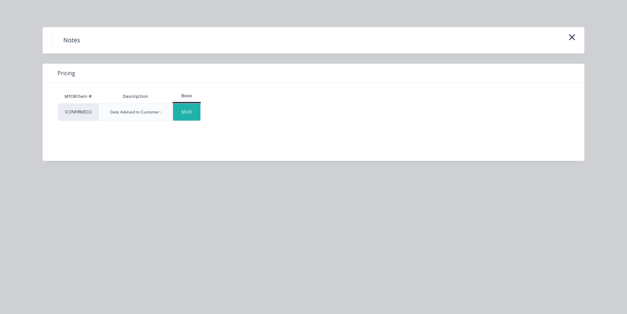
click at [176, 113] on div "$0.00" at bounding box center [186, 112] width 27 height 17
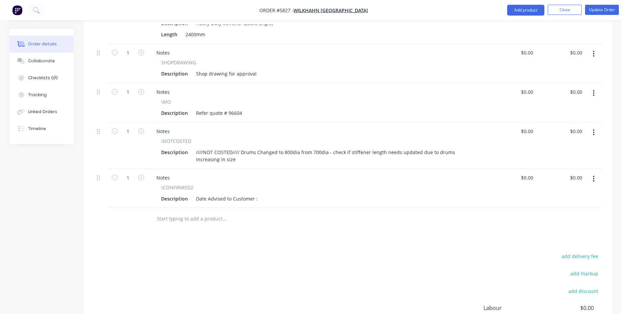
click at [259, 194] on div "Description Date Advised to Customer :" at bounding box center [315, 199] width 315 height 10
click at [256, 194] on div "Date Advised to Customer :" at bounding box center [226, 199] width 67 height 10
click at [601, 9] on button "Update Order" at bounding box center [602, 10] width 34 height 10
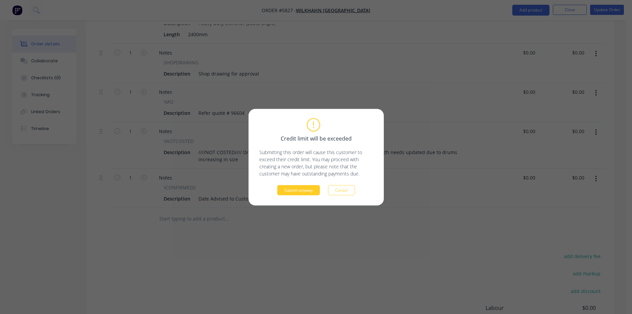
click at [302, 187] on button "Submit anyway" at bounding box center [298, 190] width 43 height 10
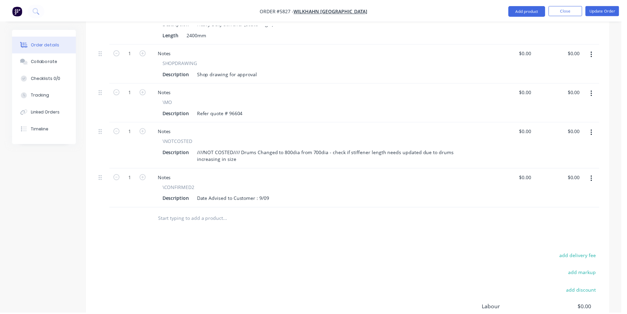
scroll to position [346, 0]
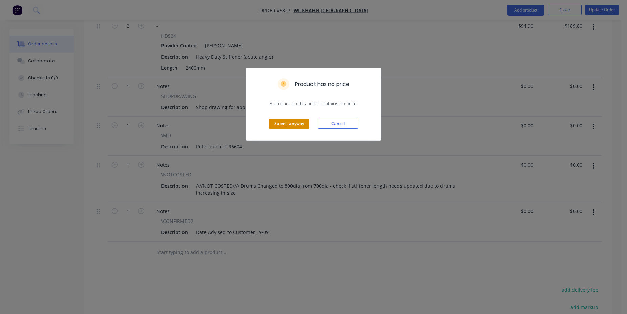
click at [293, 126] on button "Submit anyway" at bounding box center [289, 123] width 41 height 10
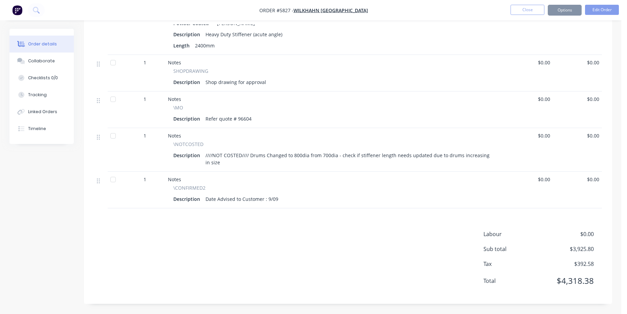
scroll to position [338, 0]
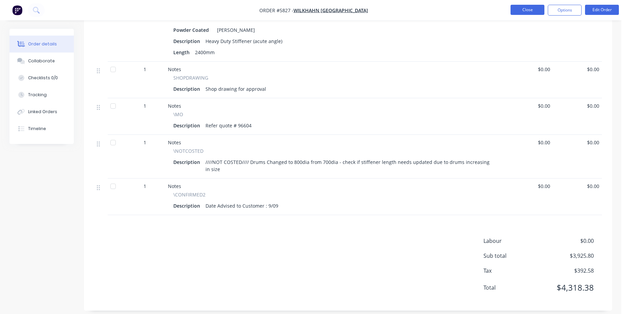
click at [527, 9] on button "Close" at bounding box center [527, 10] width 34 height 10
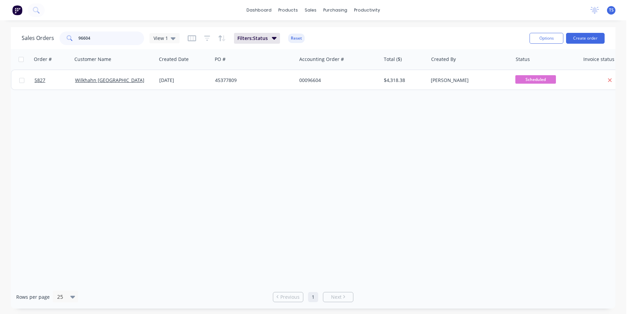
click at [100, 44] on input "96604" at bounding box center [112, 38] width 66 height 14
drag, startPoint x: 100, startPoint y: 40, endPoint x: 50, endPoint y: 37, distance: 50.8
click at [79, 37] on input "96604" at bounding box center [112, 38] width 66 height 14
type input "c"
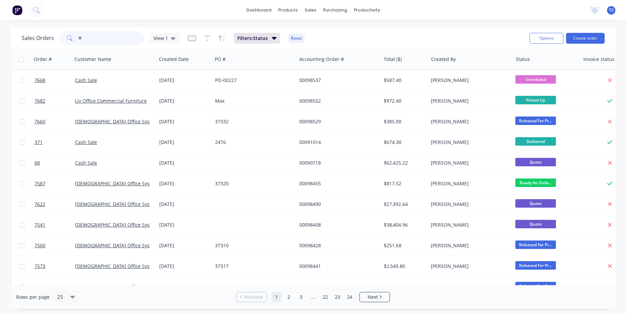
type input "f"
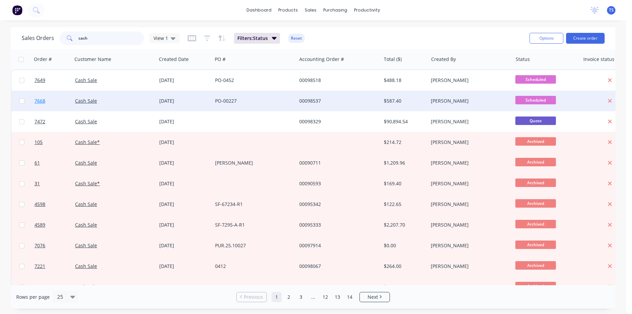
type input "cash"
click at [44, 104] on span "7668" at bounding box center [40, 100] width 11 height 7
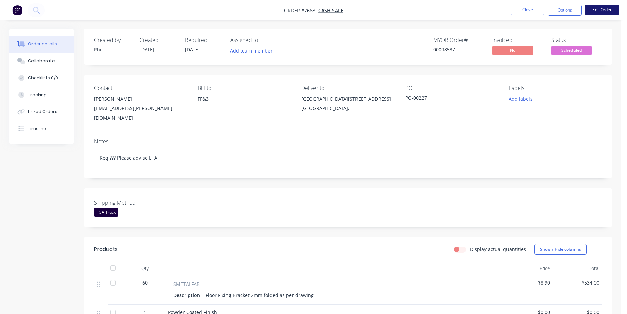
click at [605, 13] on button "Edit Order" at bounding box center [602, 10] width 34 height 10
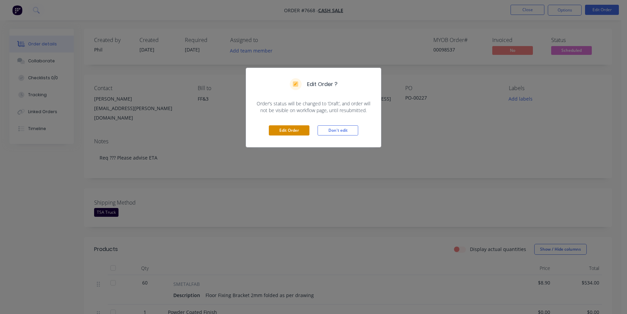
click at [279, 133] on button "Edit Order" at bounding box center [289, 130] width 41 height 10
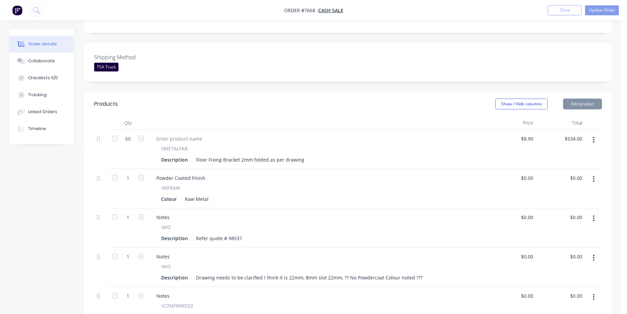
scroll to position [242, 0]
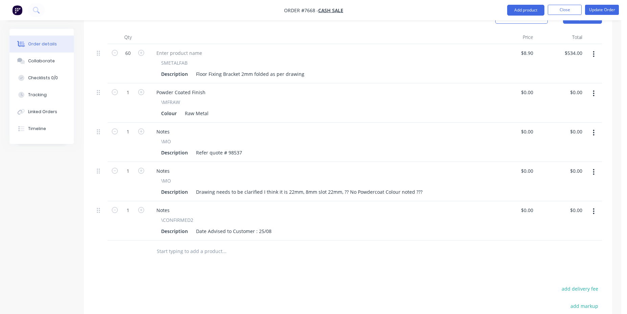
click at [198, 244] on input "text" at bounding box center [223, 251] width 135 height 14
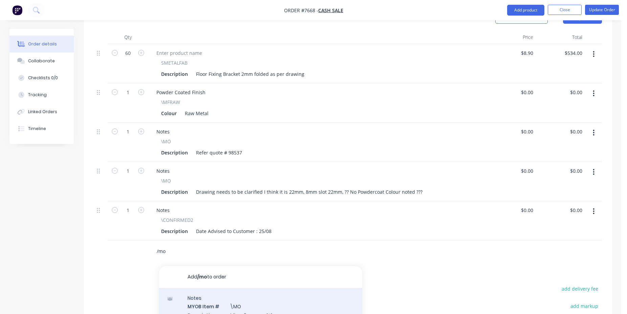
scroll to position [16, 0]
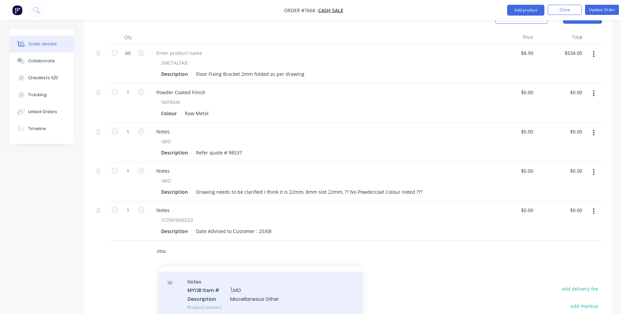
type input "/mo"
click at [269, 278] on div "Notes MYOB Item # \MO Description Miscellaneous Other Product variant" at bounding box center [260, 294] width 203 height 46
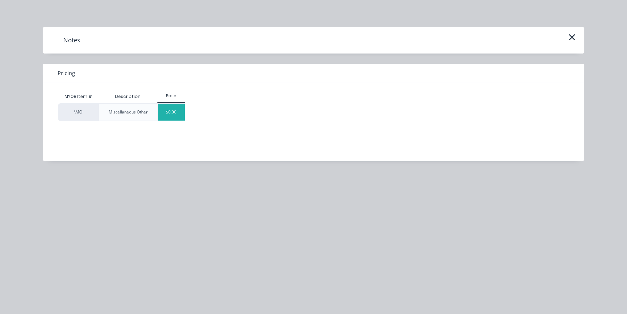
click at [163, 119] on div "$0.00" at bounding box center [171, 112] width 27 height 17
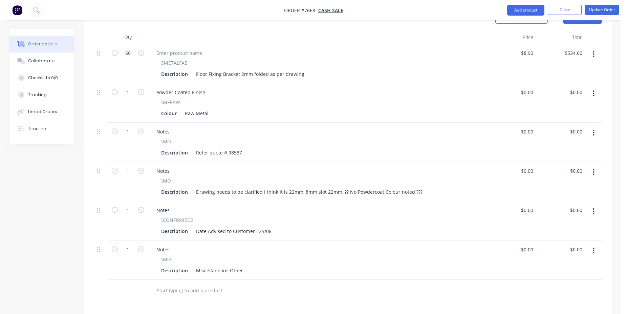
click at [221, 266] on div "Notes \MO Description Miscellaneous Other" at bounding box center [317, 259] width 338 height 39
click at [223, 265] on div "Miscellaneous Other" at bounding box center [219, 270] width 52 height 10
click at [602, 13] on button "Update Order" at bounding box center [602, 10] width 34 height 10
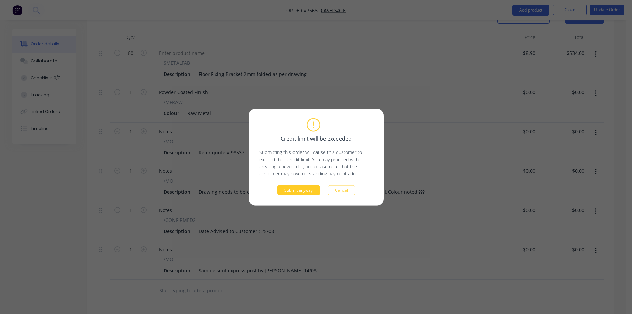
click at [294, 188] on button "Submit anyway" at bounding box center [298, 190] width 43 height 10
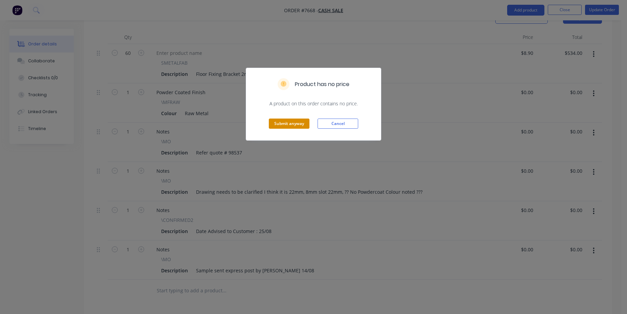
click at [290, 124] on button "Submit anyway" at bounding box center [289, 123] width 41 height 10
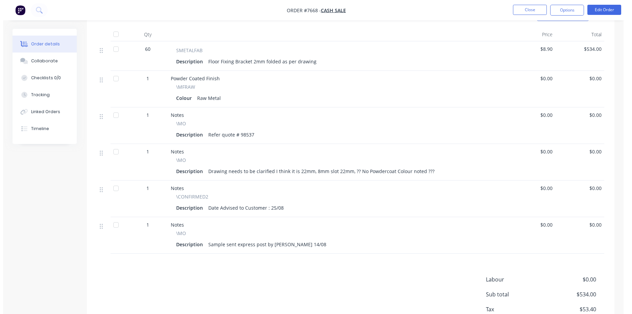
scroll to position [0, 0]
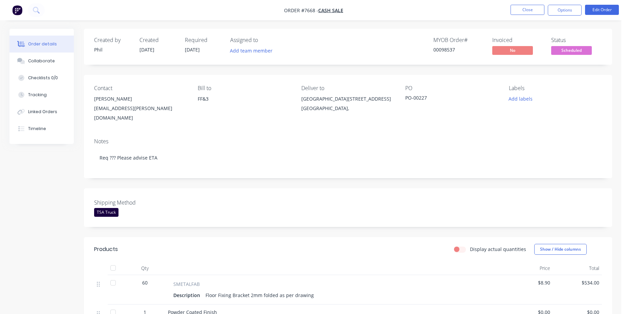
click at [533, 15] on li "Close" at bounding box center [527, 10] width 34 height 11
click at [531, 8] on button "Close" at bounding box center [527, 10] width 34 height 10
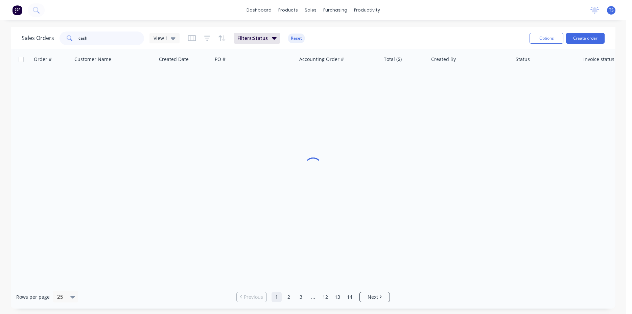
click at [93, 37] on input "cash" at bounding box center [112, 38] width 66 height 14
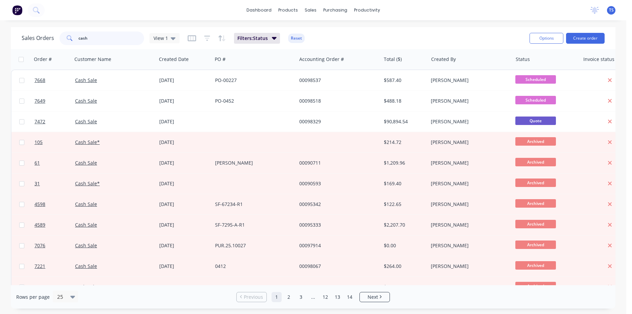
click at [102, 43] on input "cash" at bounding box center [112, 38] width 66 height 14
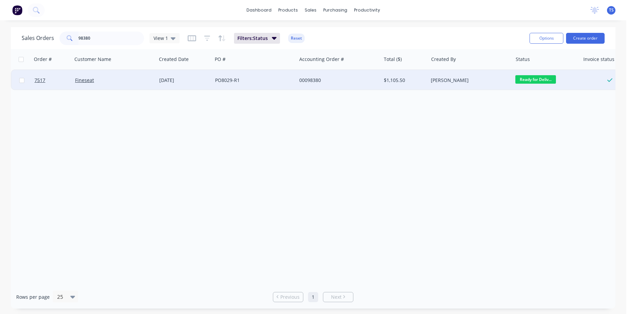
click at [539, 82] on span "Ready for Deliv..." at bounding box center [536, 79] width 41 height 8
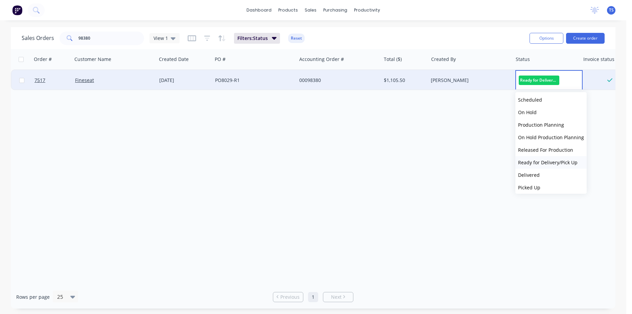
scroll to position [24, 0]
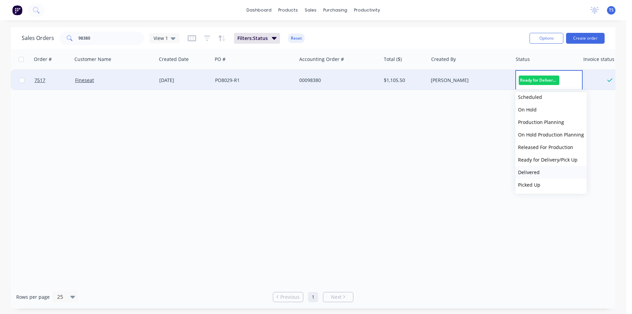
click at [548, 171] on button "Delivered" at bounding box center [551, 172] width 71 height 13
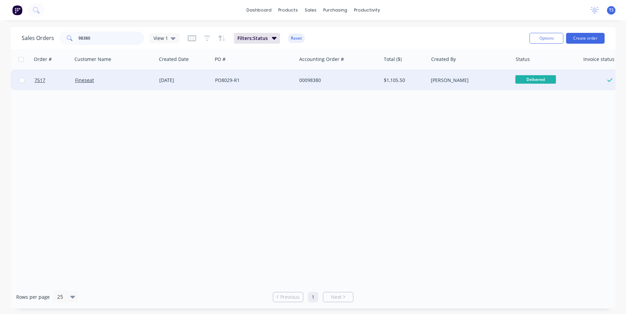
click at [125, 33] on input "98380" at bounding box center [112, 38] width 66 height 14
type input "98412"
click at [526, 74] on div "Ready for Deliv..." at bounding box center [546, 80] width 67 height 20
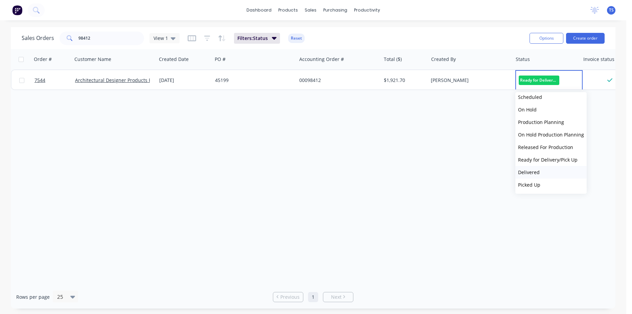
click at [548, 173] on button "Delivered" at bounding box center [551, 172] width 71 height 13
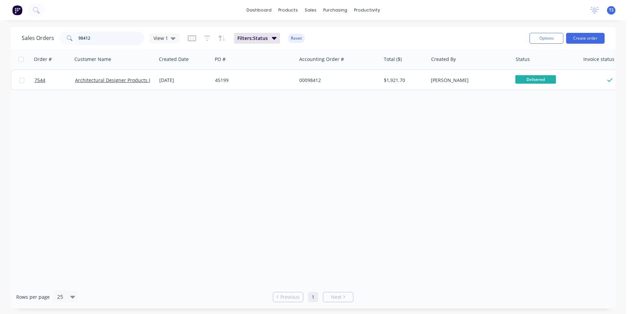
click at [111, 41] on input "98412" at bounding box center [112, 38] width 66 height 14
